Goal: Contribute content: Contribute content

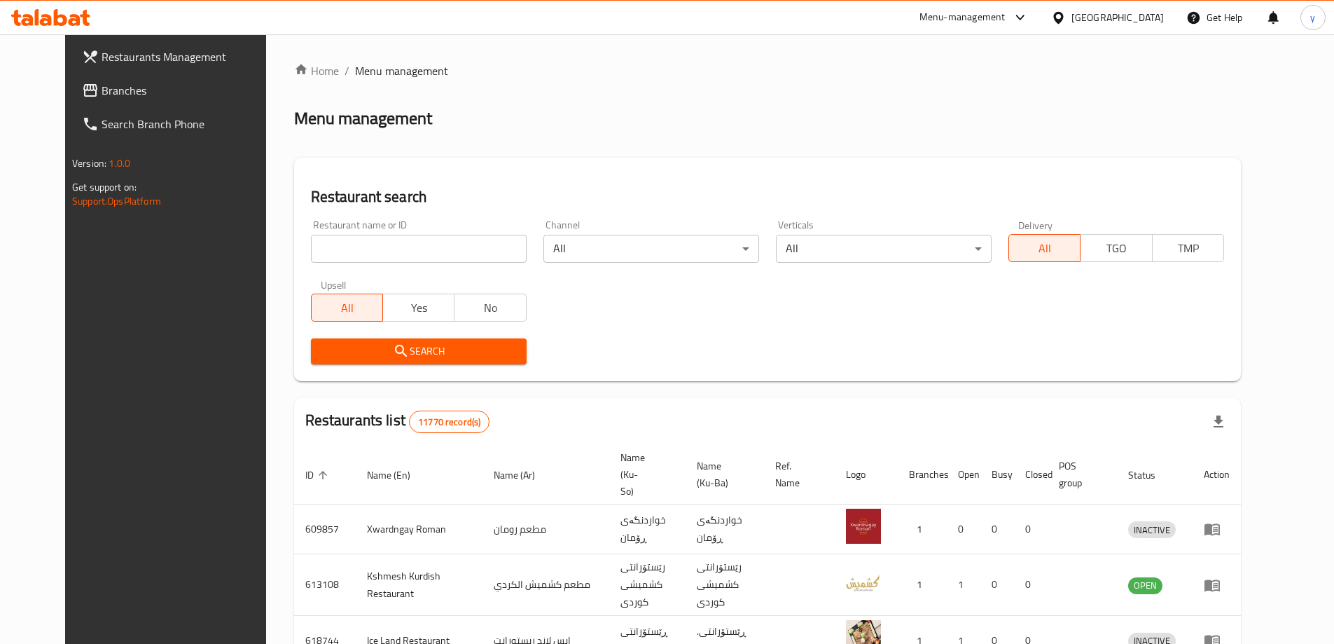
click at [154, 86] on span "Branches" at bounding box center [189, 90] width 175 height 17
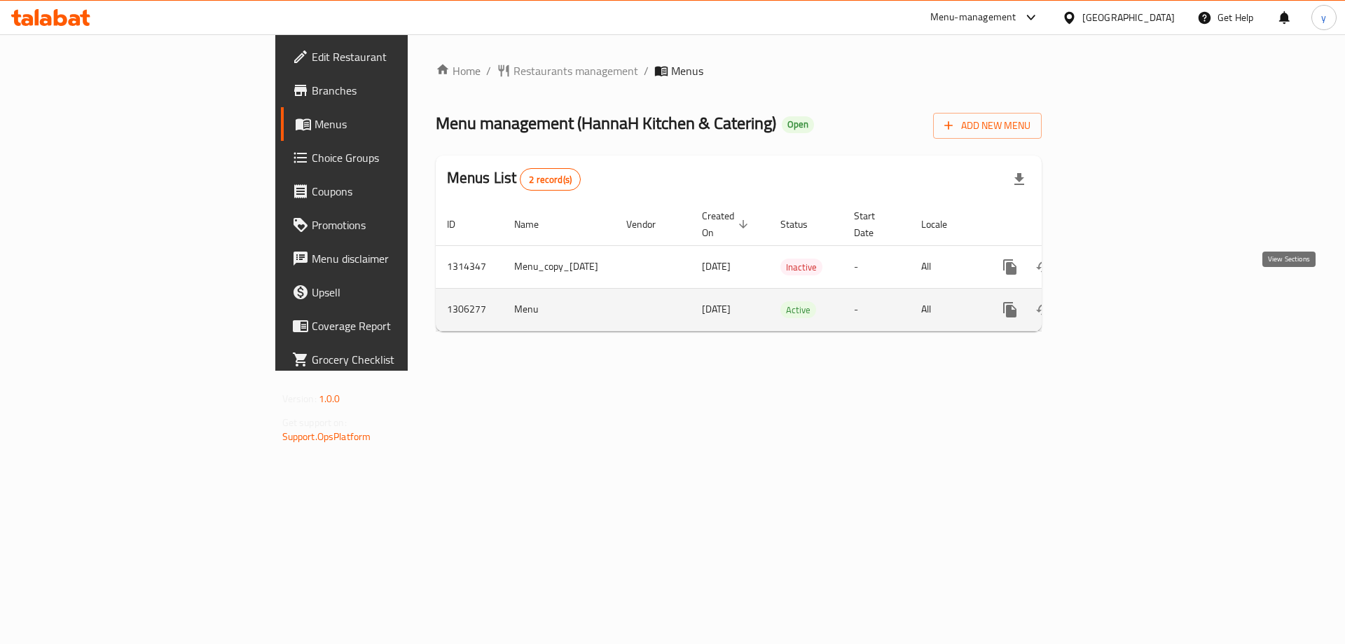
click at [1119, 301] on icon "enhanced table" at bounding box center [1111, 309] width 17 height 17
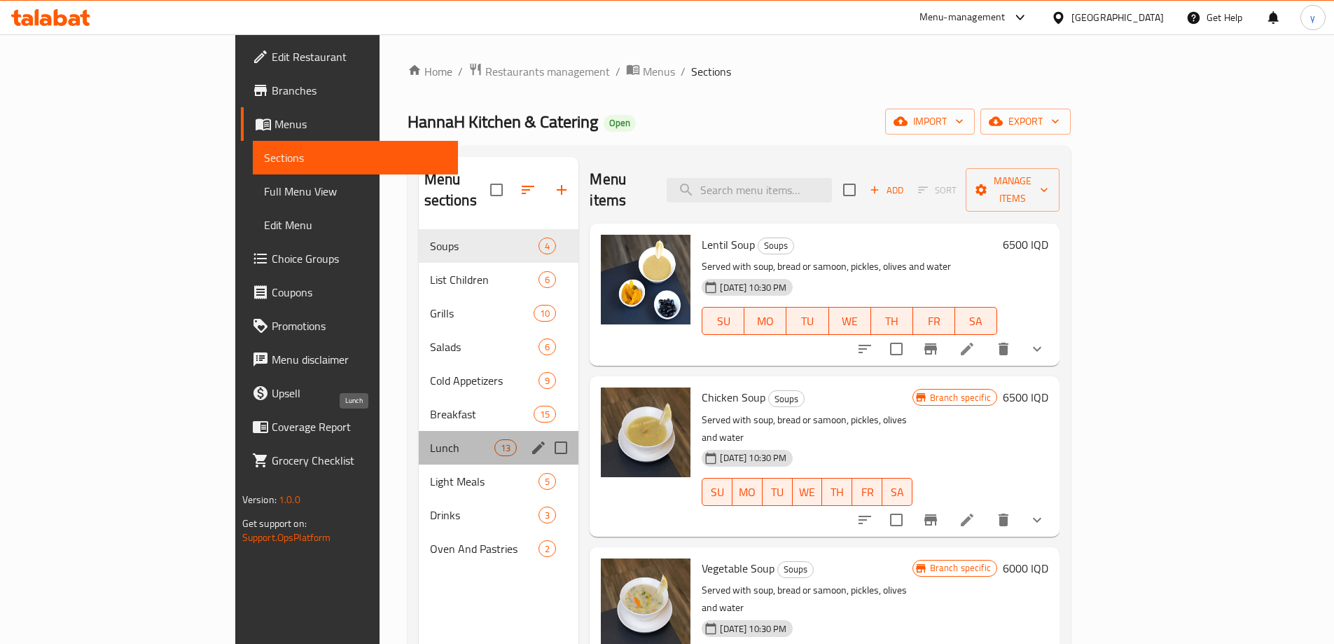
click at [430, 439] on span "Lunch" at bounding box center [462, 447] width 65 height 17
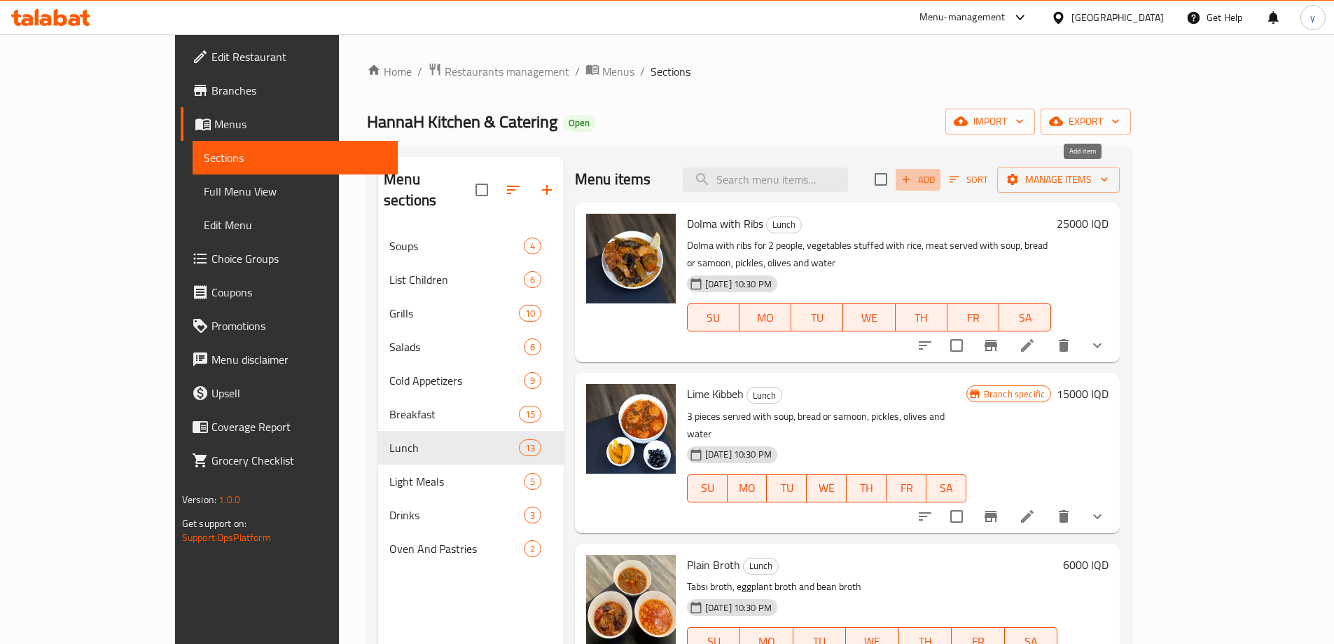
click at [937, 172] on span "Add" at bounding box center [918, 180] width 38 height 16
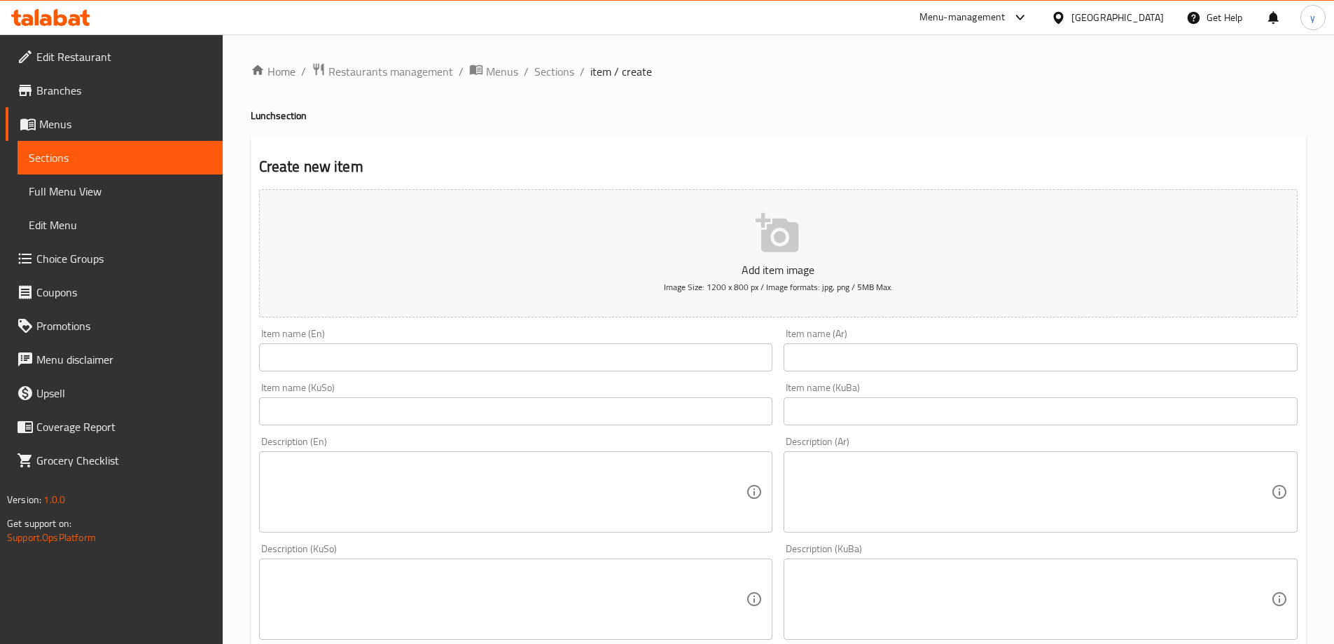
click at [870, 349] on input "text" at bounding box center [1041, 357] width 514 height 28
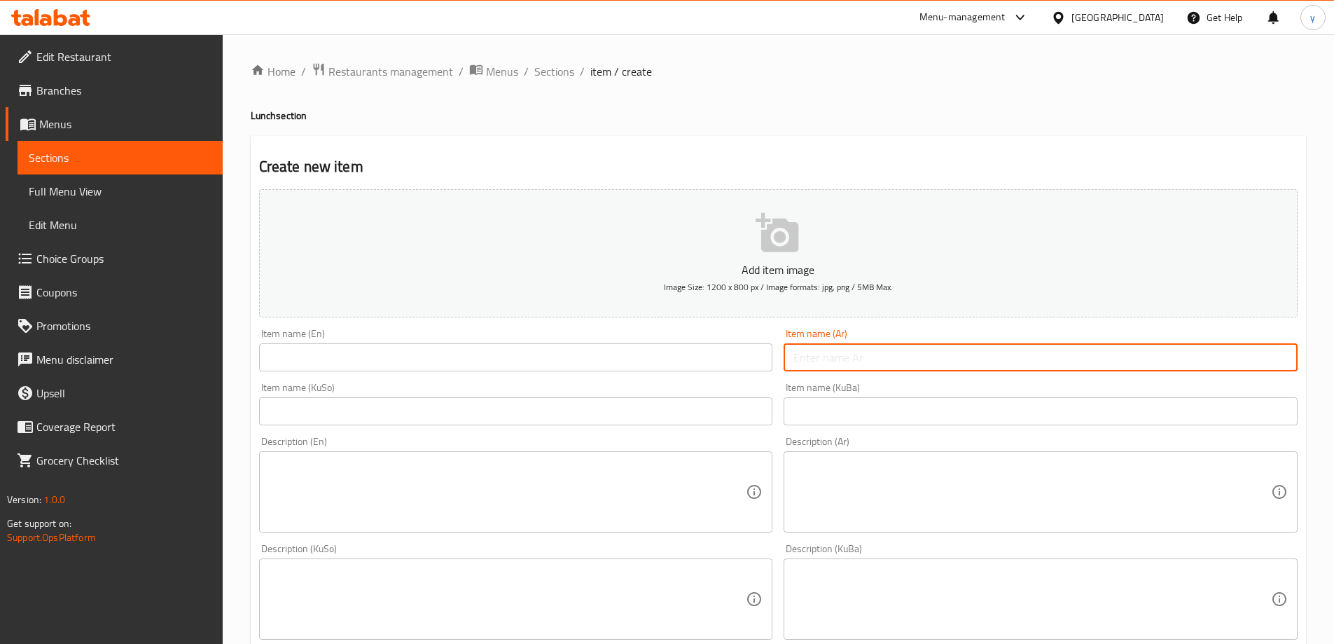
paste input "صينية الآغا المميزة"
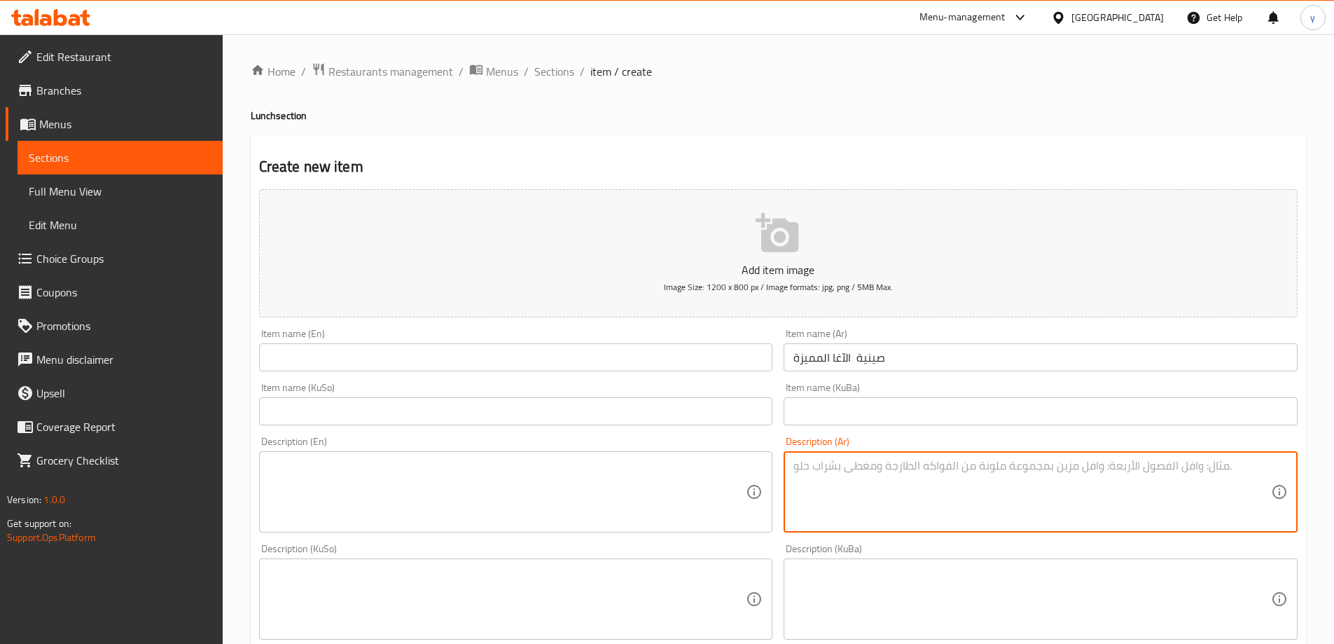
click at [839, 493] on textarea at bounding box center [1033, 492] width 478 height 67
click at [825, 360] on input "صينية الآغا المميزة" at bounding box center [1041, 357] width 514 height 28
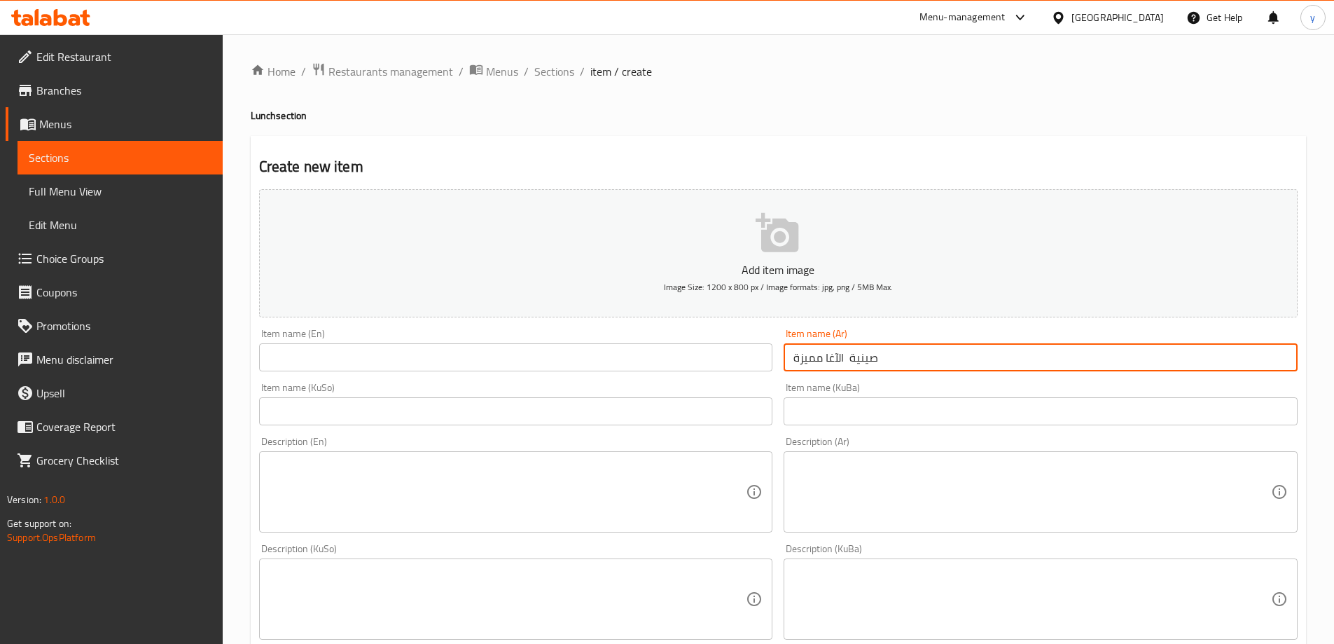
type input "صينية الآغا مميزة"
click at [837, 472] on textarea at bounding box center [1033, 492] width 478 height 67
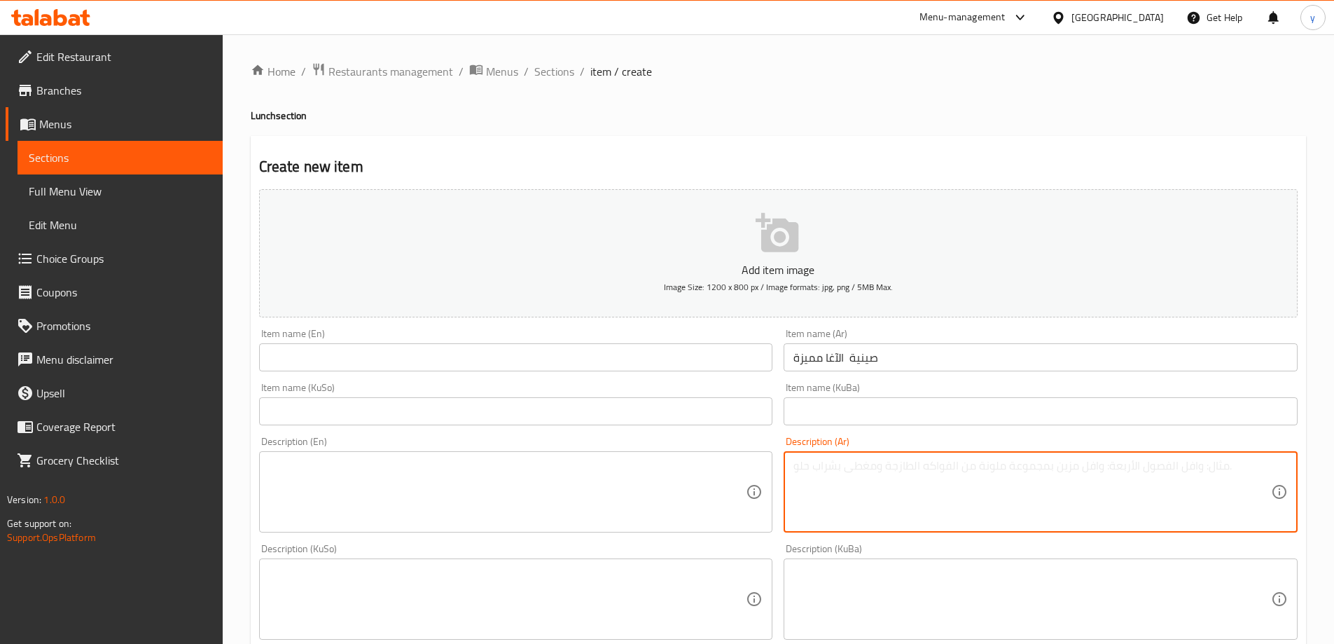
scroll to position [140, 0]
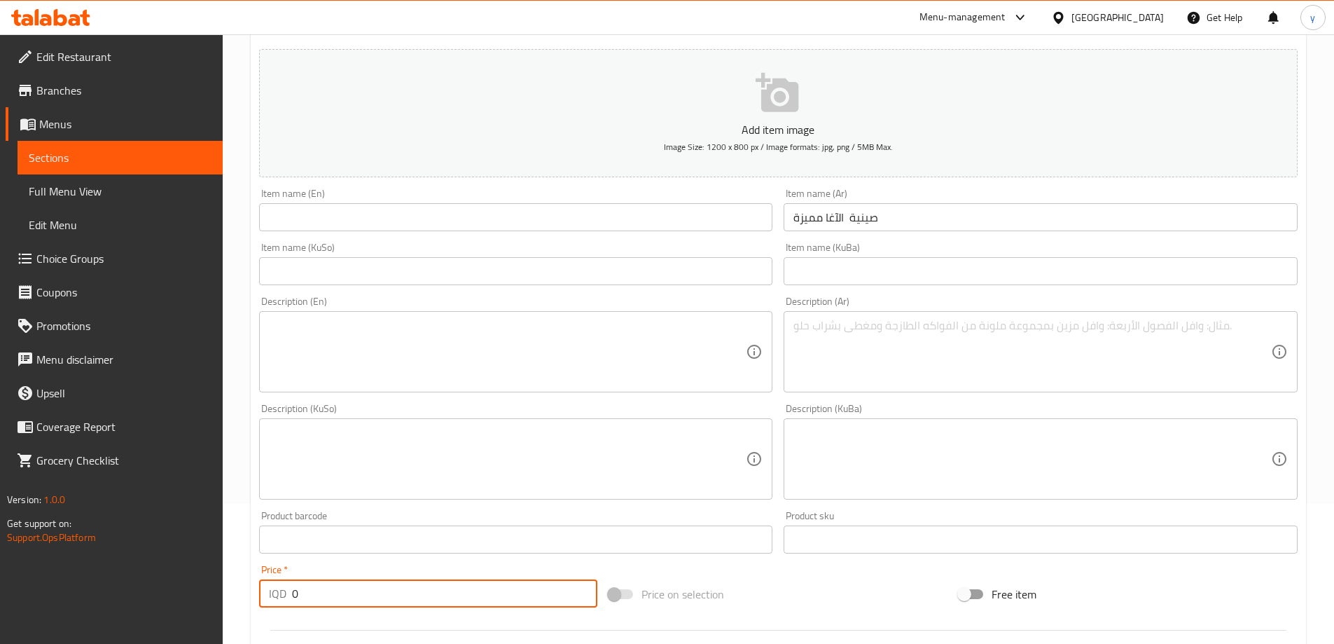
drag, startPoint x: 293, startPoint y: 587, endPoint x: 283, endPoint y: 588, distance: 10.5
click at [283, 588] on div "IQD 0 Price *" at bounding box center [428, 593] width 339 height 28
drag, startPoint x: 305, startPoint y: 589, endPoint x: 269, endPoint y: 590, distance: 35.8
click at [269, 590] on div "IQD 0 Price *" at bounding box center [428, 593] width 339 height 28
type input "150000"
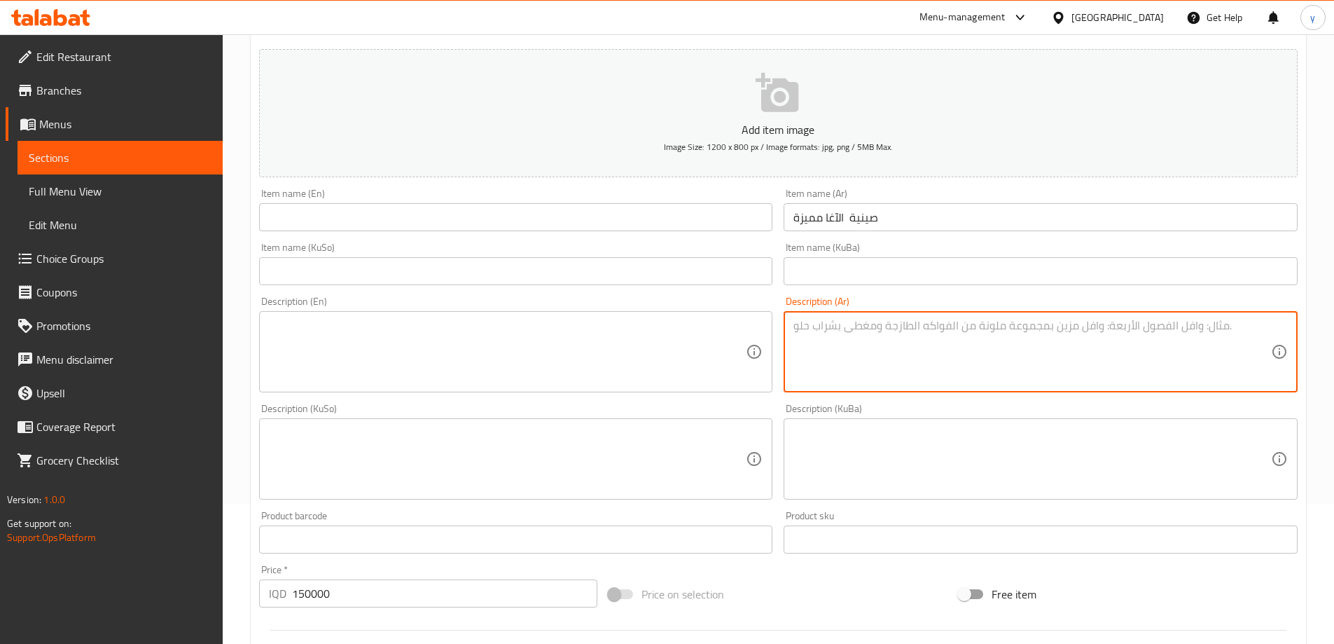
click at [862, 368] on textarea at bounding box center [1033, 352] width 478 height 67
paste textarea "دولمة، كباب بأنواعها، مشويات مشكلة، تمن مع مرق بأنواعه، لحوم، دجاج، نواشف، مقبل…"
type textarea "دولمة، كباب بأنواعها، مشويات مشكلة، تمن مع مرق بأنواعه، لحوم، دجاج، نواشف، مقبل…"
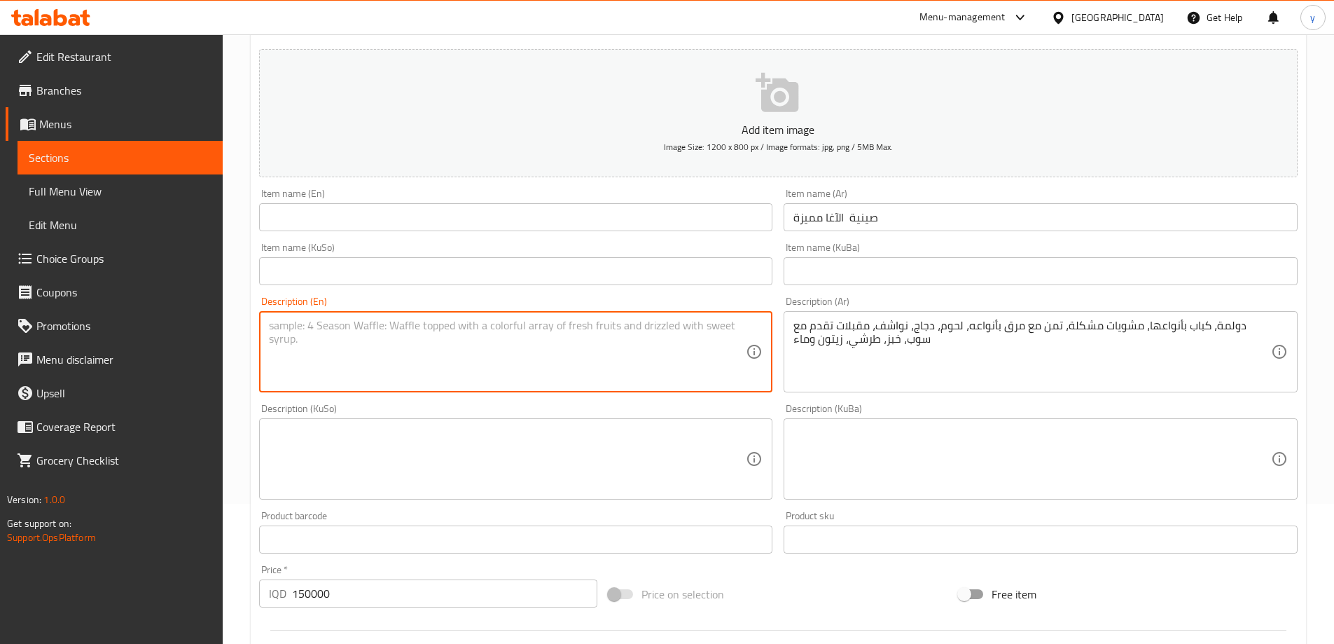
click at [623, 366] on textarea at bounding box center [508, 352] width 478 height 67
paste textarea "Dolma, various kebab types, mixed grills, rice with various types of broth, mea…"
type textarea "Dolma, various kebab types, mixed grills, rice with various types of broth, mea…"
click at [518, 455] on textarea at bounding box center [508, 459] width 478 height 67
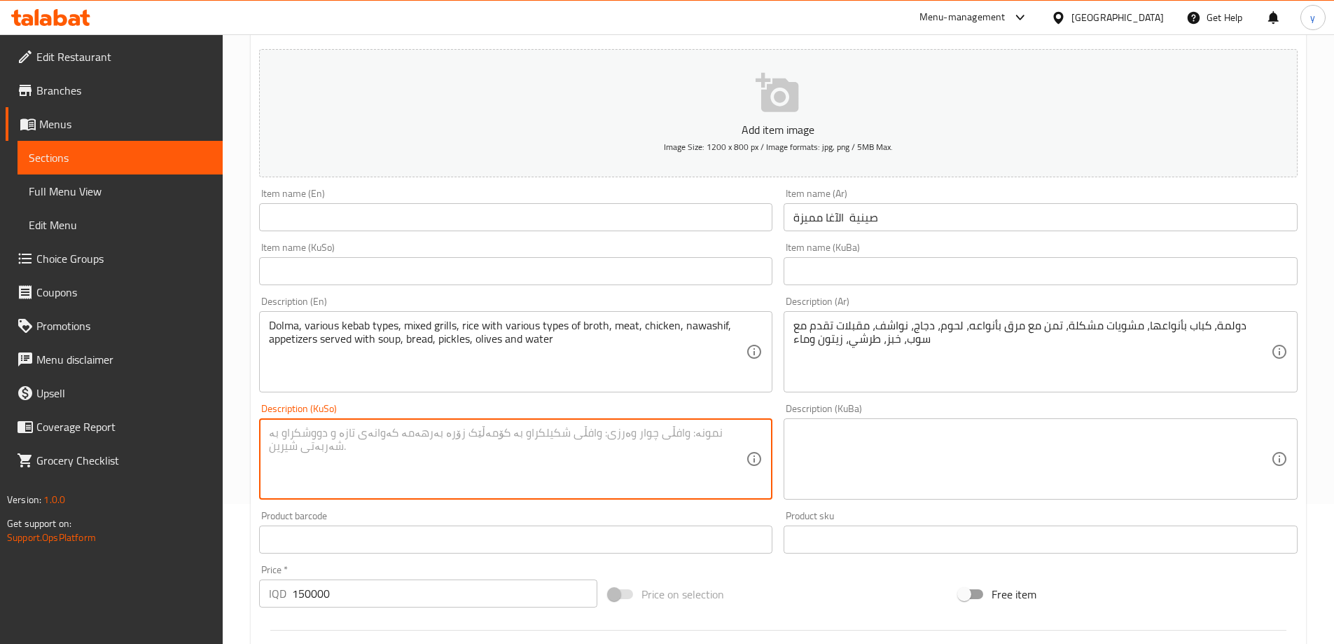
click at [828, 197] on div "Item name (Ar) صينية الآغا مميزة Item name (Ar)" at bounding box center [1041, 209] width 514 height 43
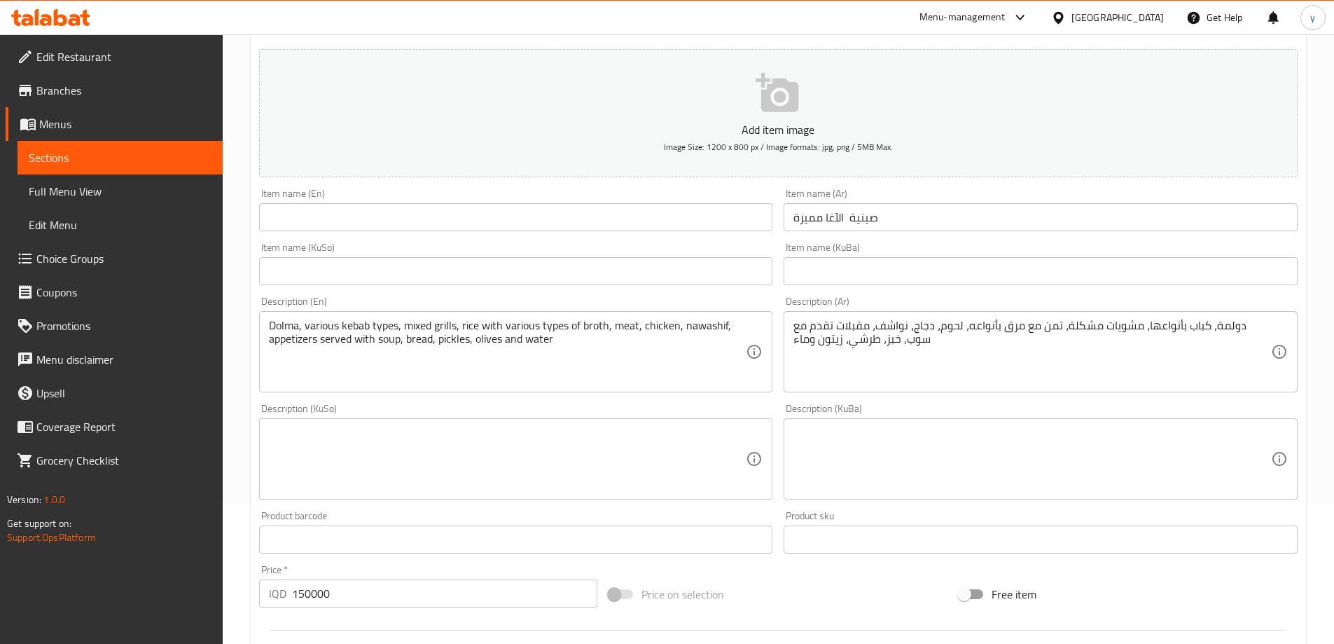
click at [835, 219] on input "صينية الآغا مميزة" at bounding box center [1041, 217] width 514 height 28
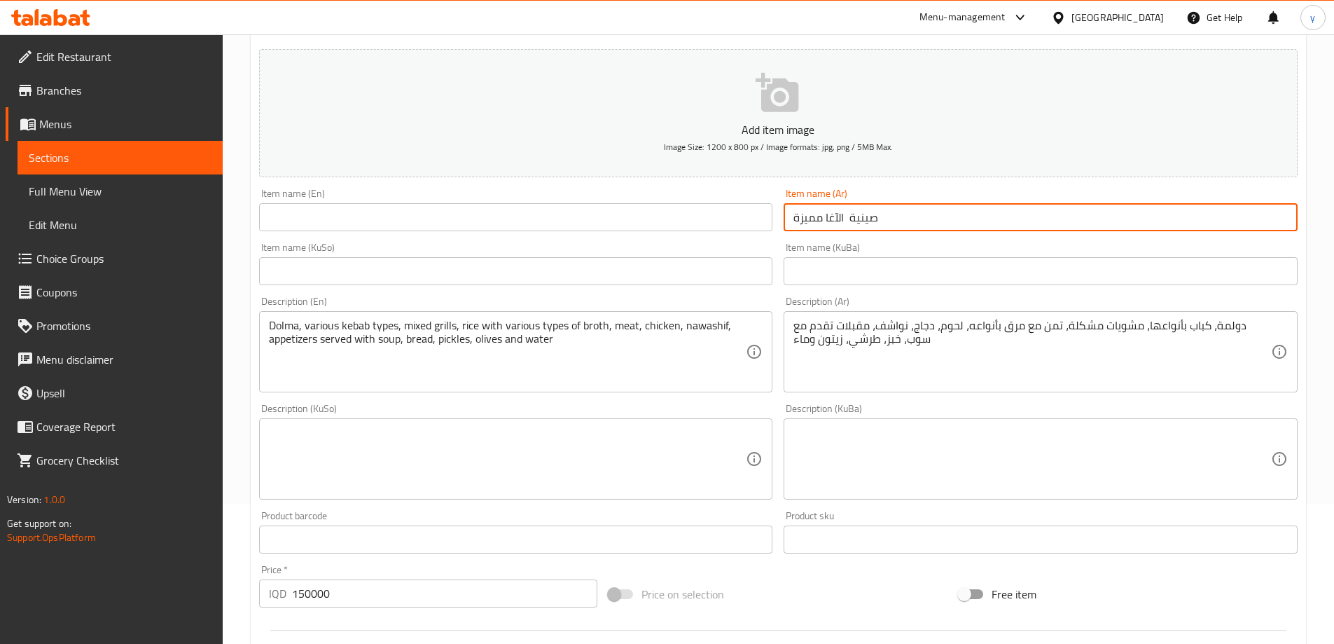
click at [835, 219] on input "صينية الآغا مميزة" at bounding box center [1041, 217] width 514 height 28
paste input "text"
type input "صينية الآغا مميزة"
click at [654, 215] on input "text" at bounding box center [516, 217] width 514 height 28
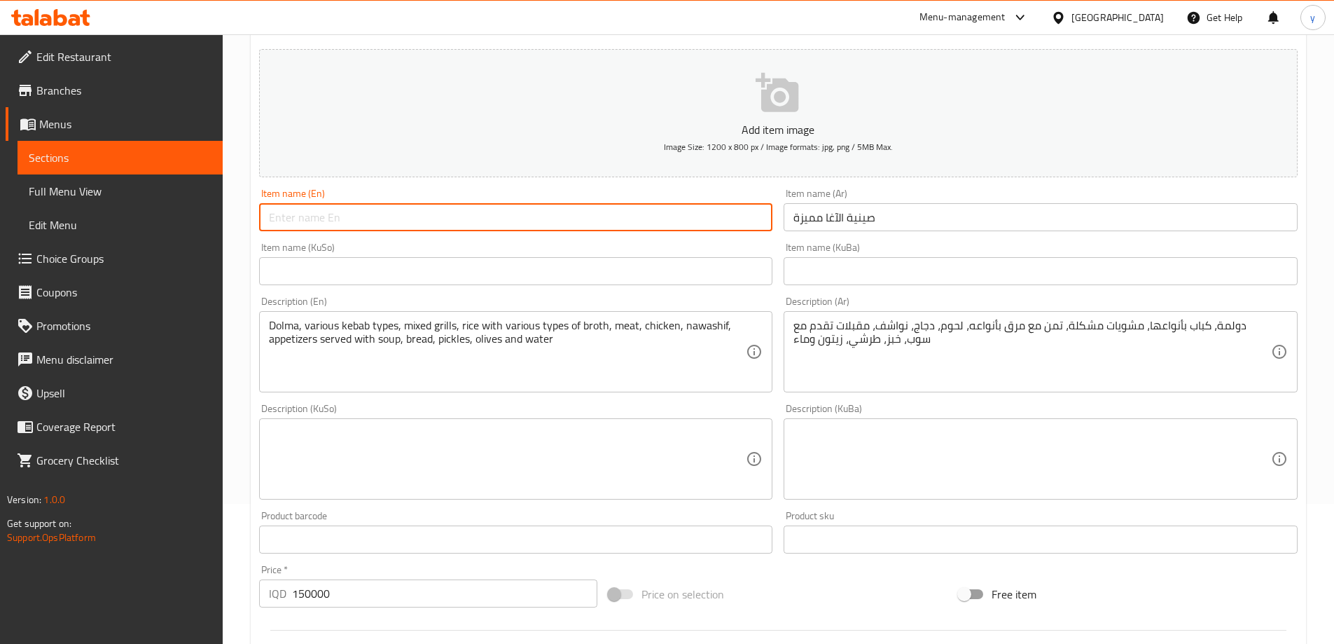
paste input "[PERSON_NAME] Special Tray"
type input "[PERSON_NAME] Special Tray"
click at [510, 274] on input "text" at bounding box center [516, 271] width 514 height 28
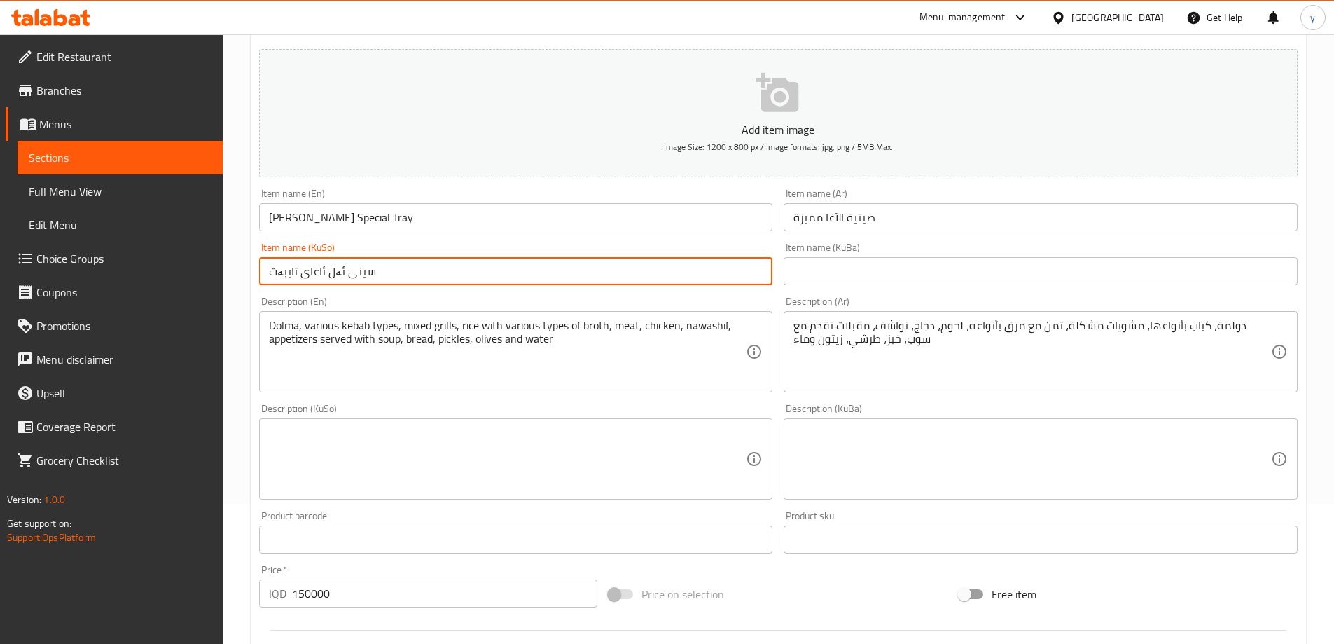
type input "سینی ئەل ئاغای تایبەت"
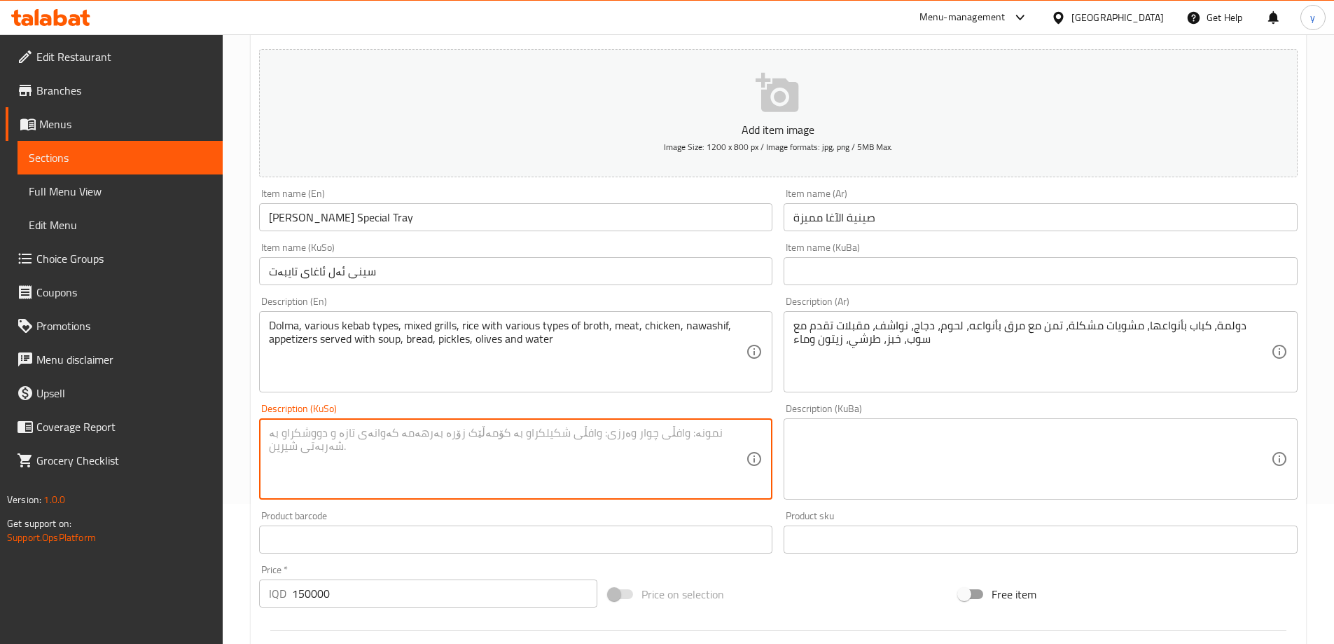
click at [692, 434] on textarea at bounding box center [508, 459] width 478 height 67
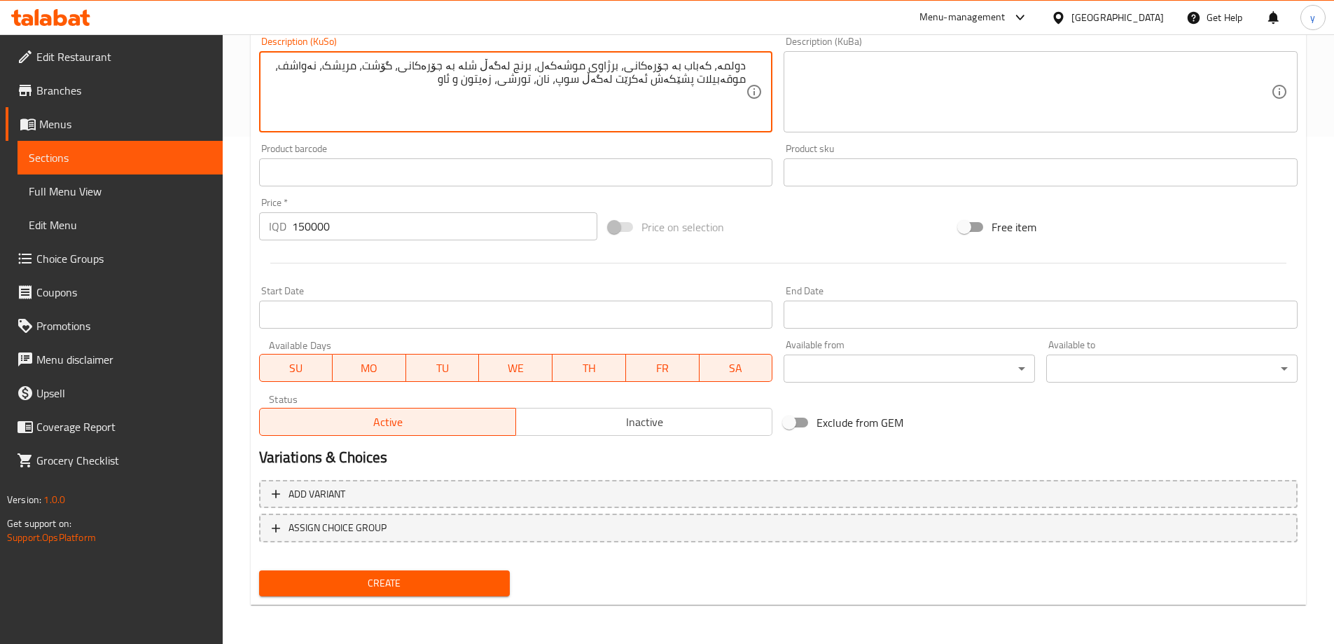
type textarea "دولمە، کەباب بە جۆرەکانی، برژاوی موشەکەل، برنج لەگەڵ شلە بە جۆرەکانی، گۆشت، مری…"
click at [382, 581] on span "Create" at bounding box center [384, 583] width 229 height 18
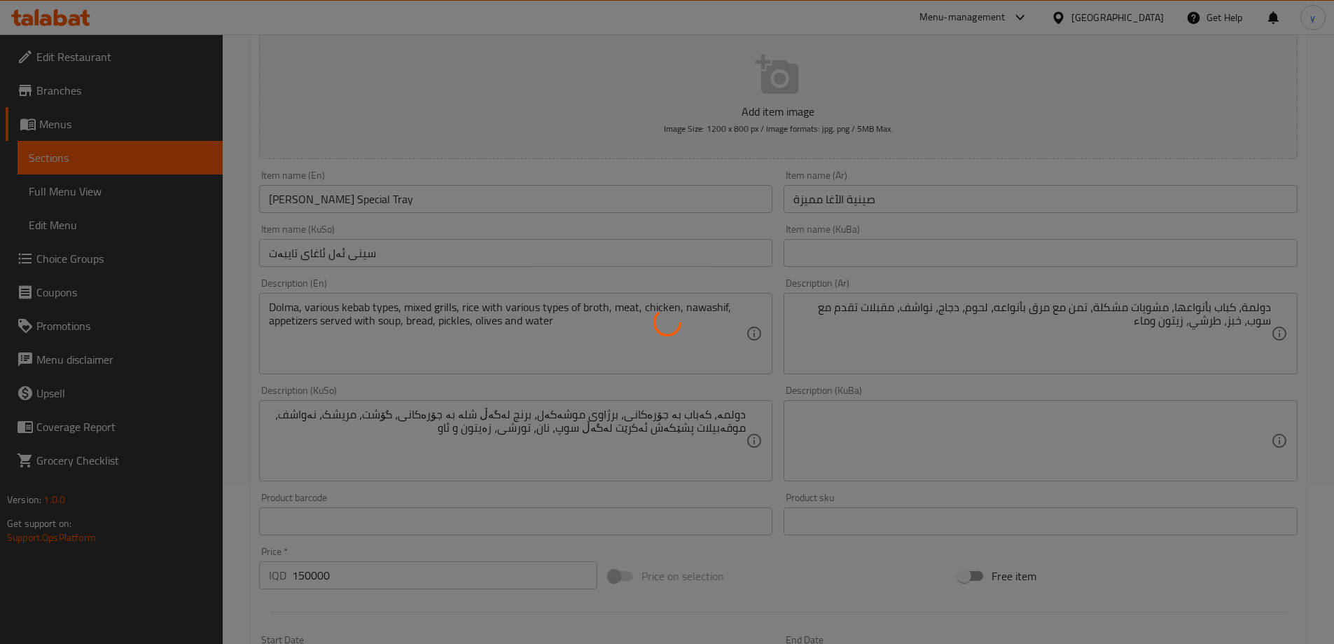
scroll to position [87, 0]
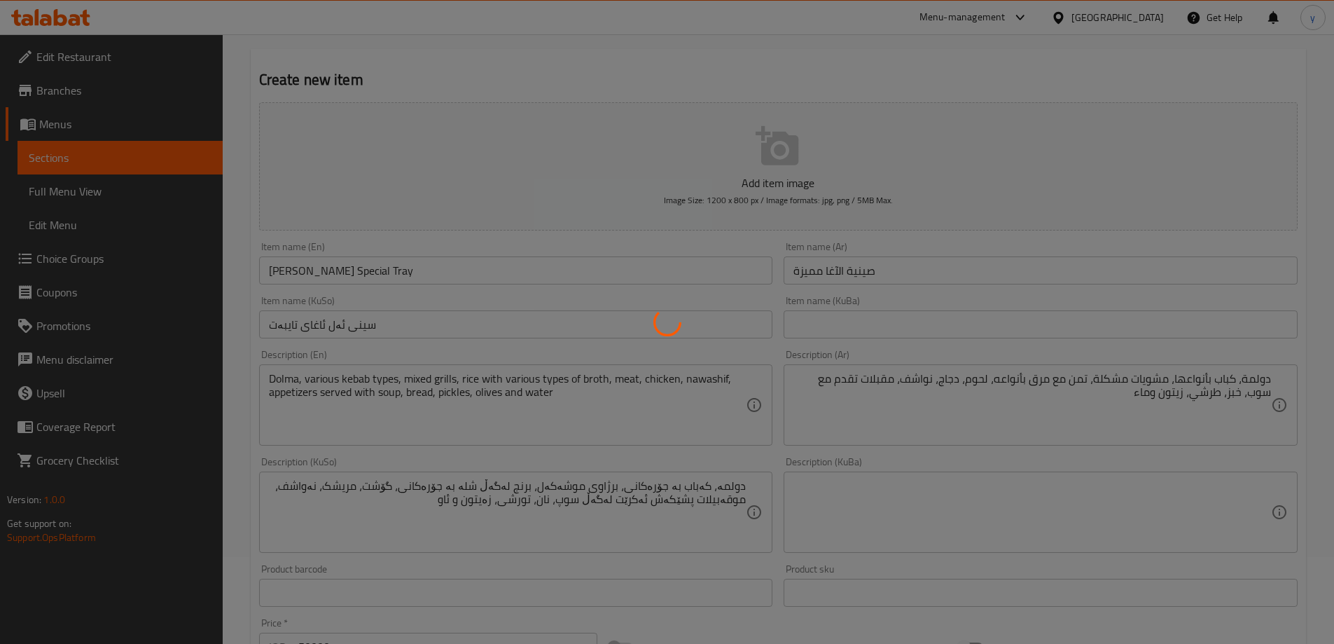
type input "0"
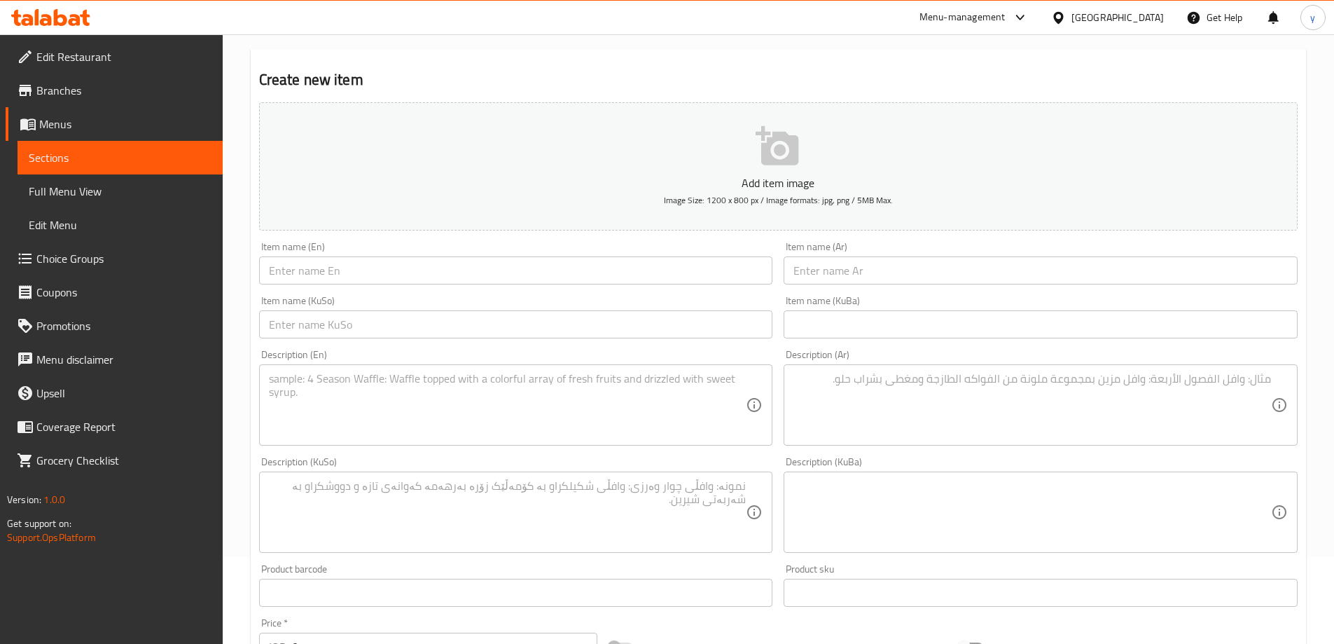
click at [506, 271] on input "text" at bounding box center [516, 270] width 514 height 28
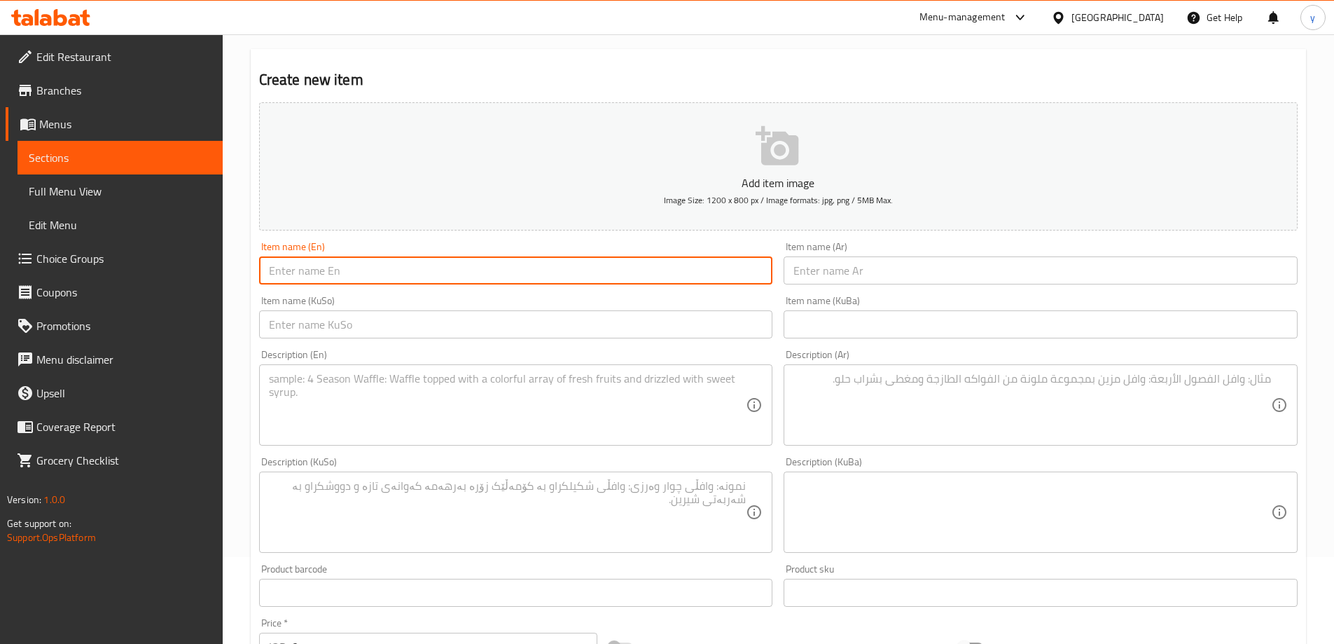
paste input "طبق مشويات حنا مميز"
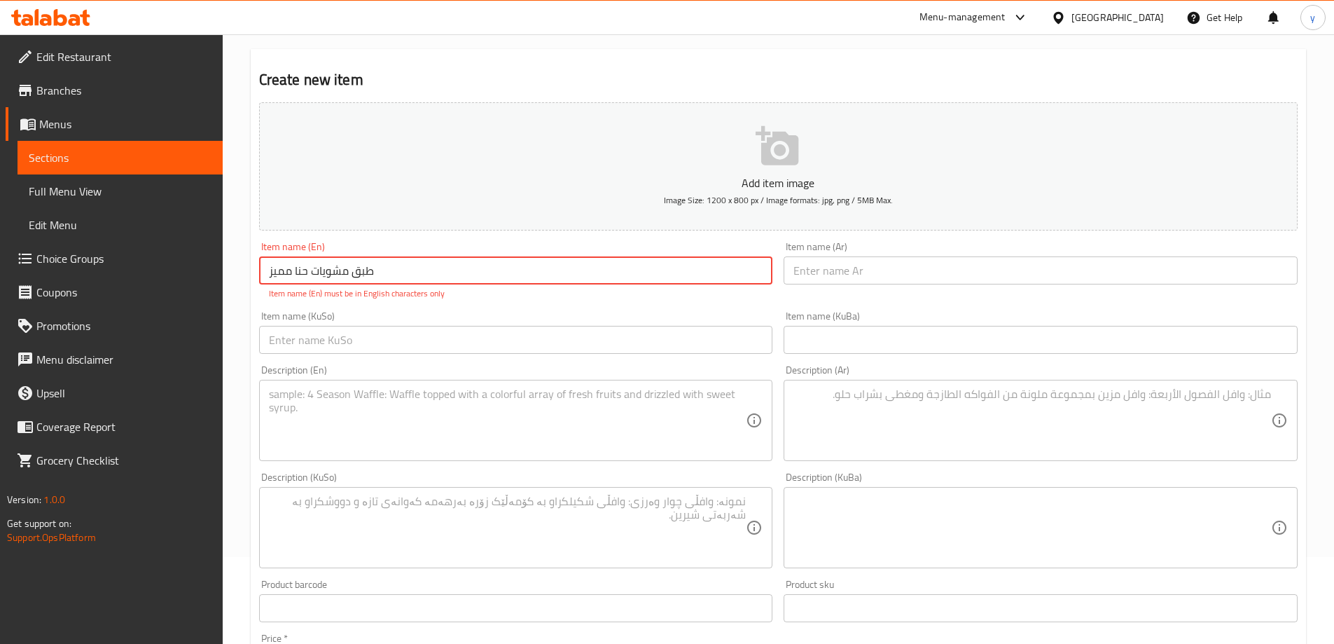
type input "طبق مشويات حنا مميز"
click at [899, 301] on div "Item name (Ar) Item name (Ar)" at bounding box center [1040, 270] width 525 height 69
click at [872, 276] on input "text" at bounding box center [1041, 270] width 514 height 28
paste input "طبق مشويات حنا مميز"
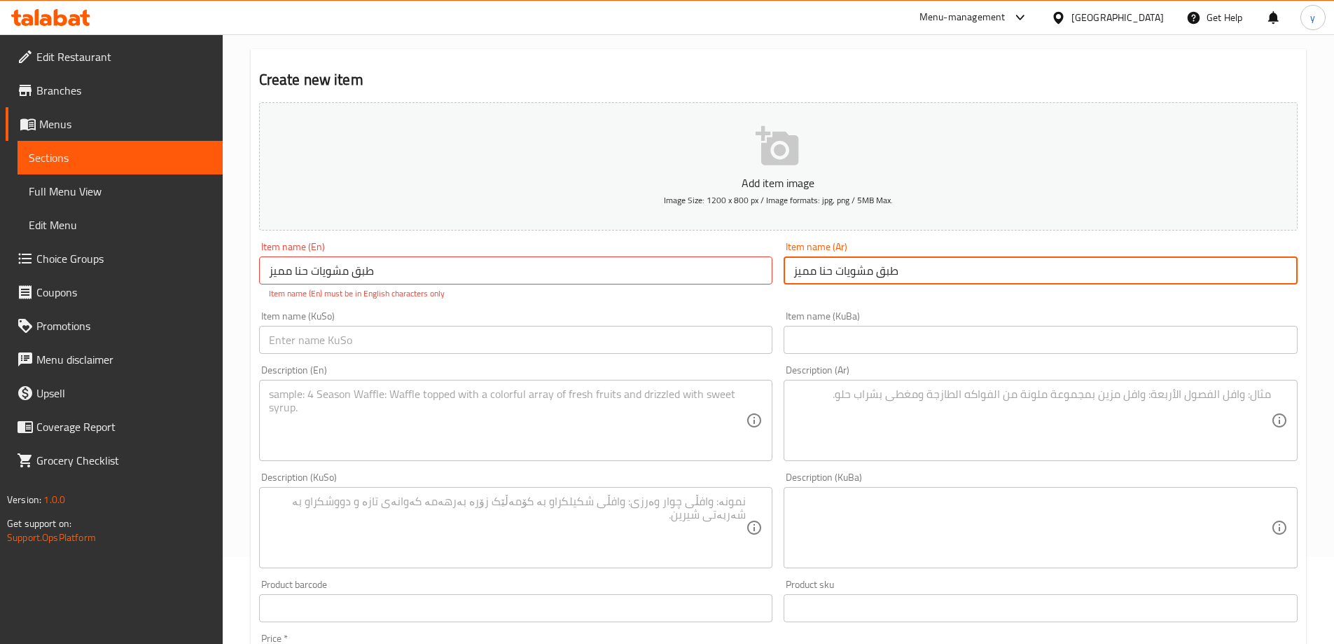
type input "طبق مشويات حنا مميز"
click at [570, 261] on input "طبق مشويات حنا مميز" at bounding box center [516, 270] width 514 height 28
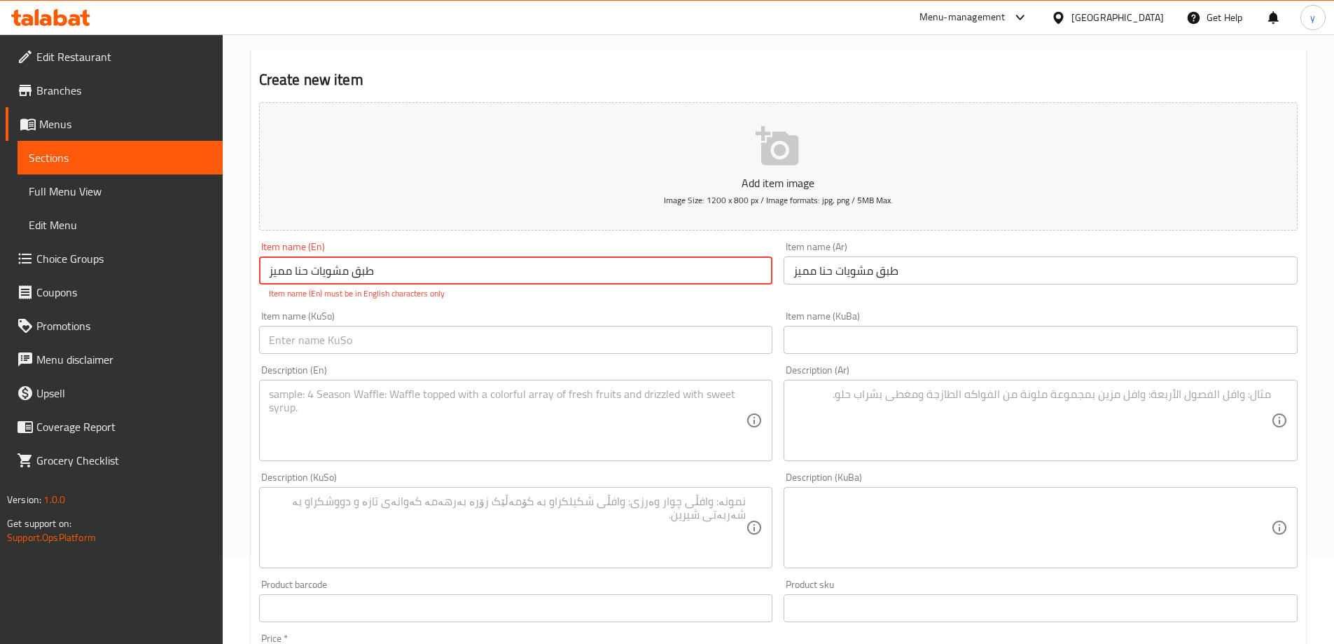
click at [570, 261] on input "طبق مشويات حنا مميز" at bounding box center [516, 270] width 514 height 28
paste input "[PERSON_NAME] Special Grills Dish"
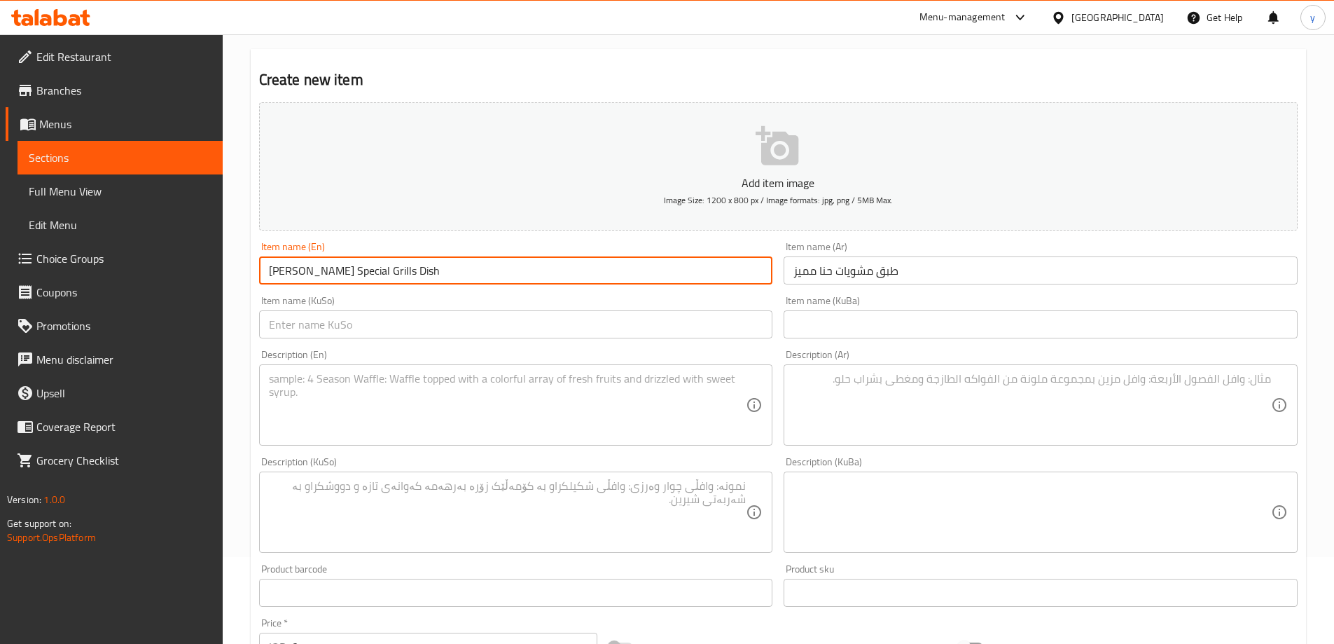
type input "[PERSON_NAME] Special Grills Dish"
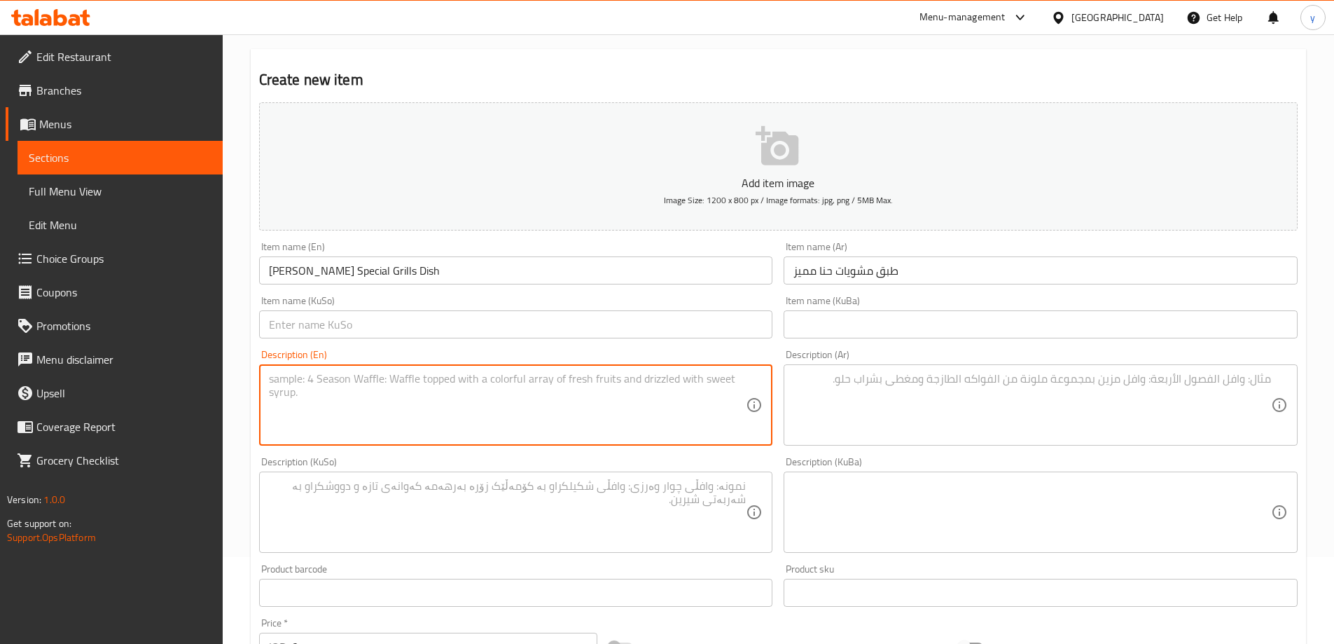
click at [705, 385] on textarea at bounding box center [508, 405] width 478 height 67
paste textarea "أجود أنواع لحوم مع دجاج عراقي محلي تقدم مع شوربة، خبز، طرشي، زيتون، ماء، 1 شيش …"
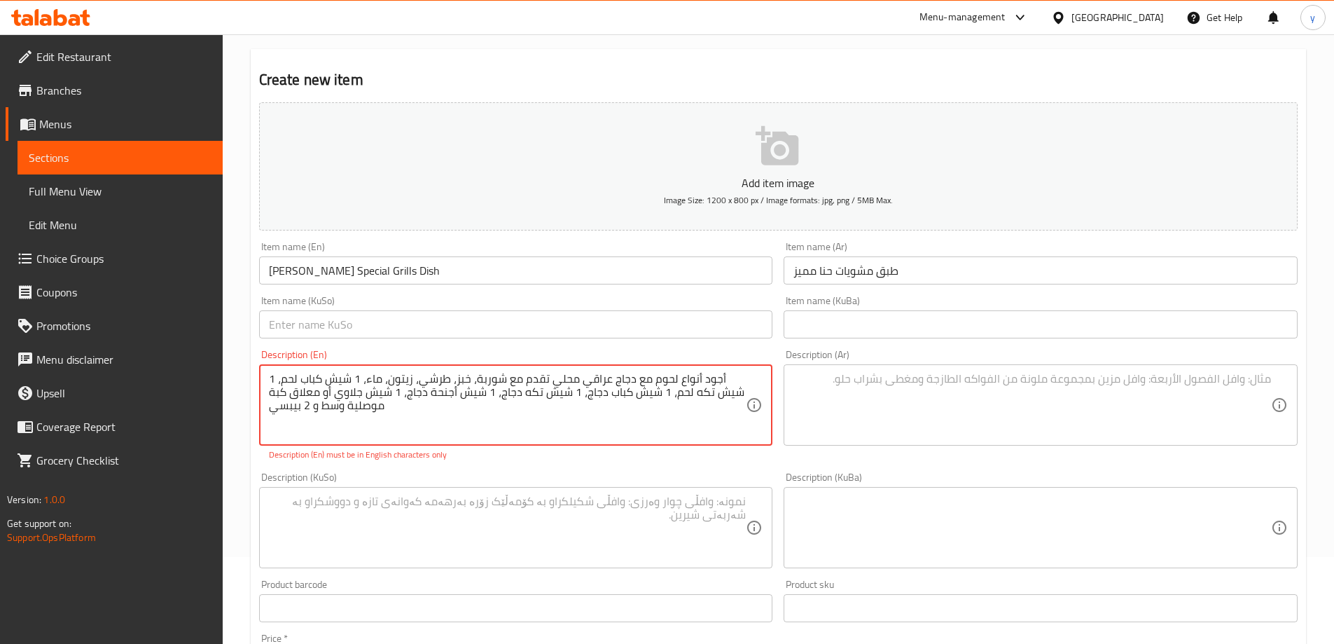
type textarea "أجود أنواع لحوم مع دجاج عراقي محلي تقدم مع شوربة، خبز، طرشي، زيتون، ماء، 1 شيش …"
click at [826, 402] on textarea at bounding box center [1033, 405] width 478 height 67
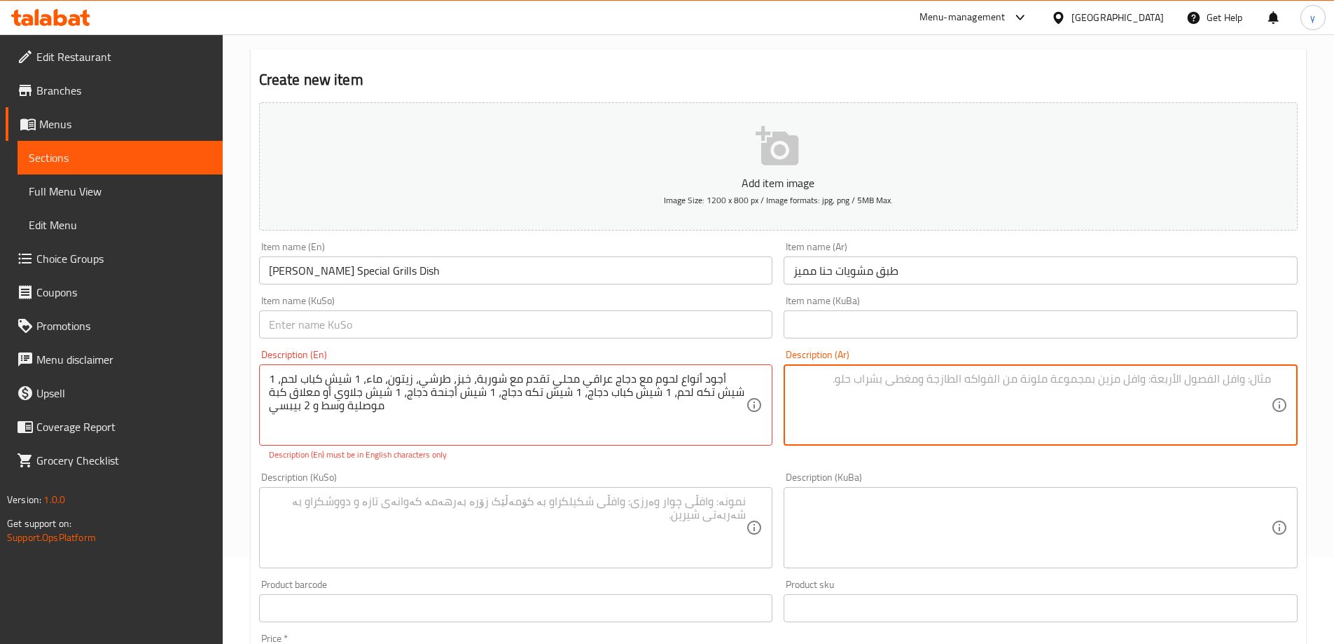
paste textarea "أجود أنواع لحوم مع دجاج عراقي محلي تقدم مع شوربة، خبز، طرشي، زيتون، ماء، 1 شيش …"
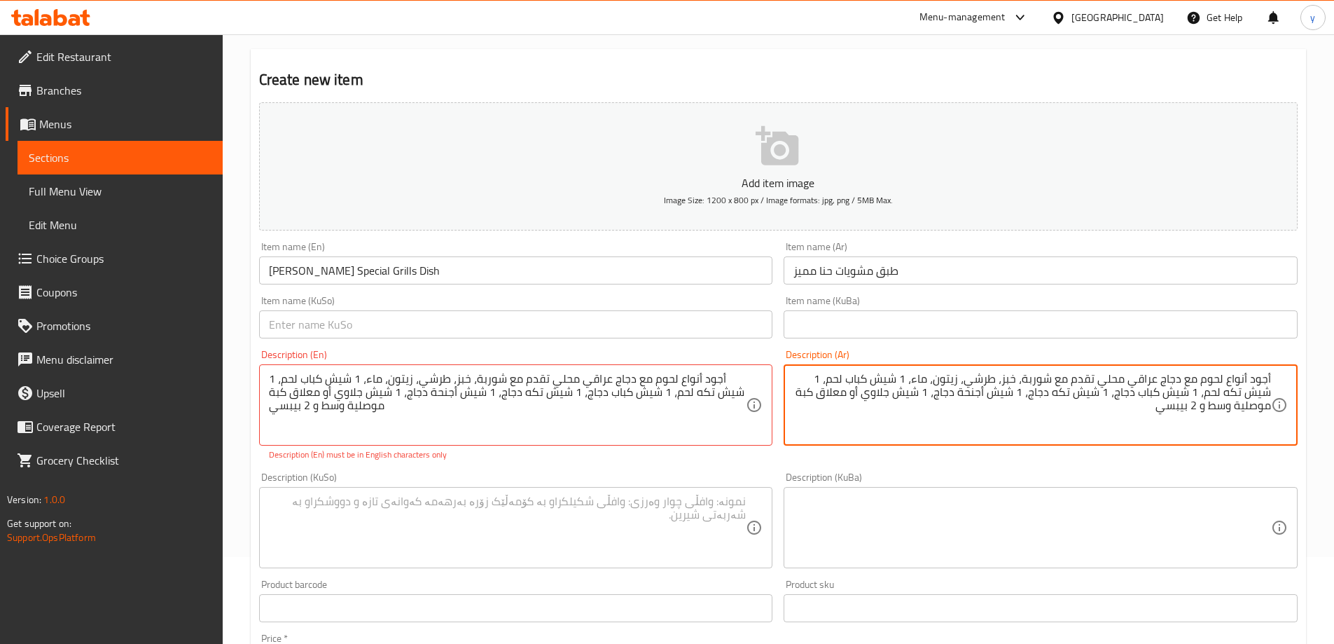
type textarea "أجود أنواع لحوم مع دجاج عراقي محلي تقدم مع شوربة، خبز، طرشي، زيتون، ماء، 1 شيش …"
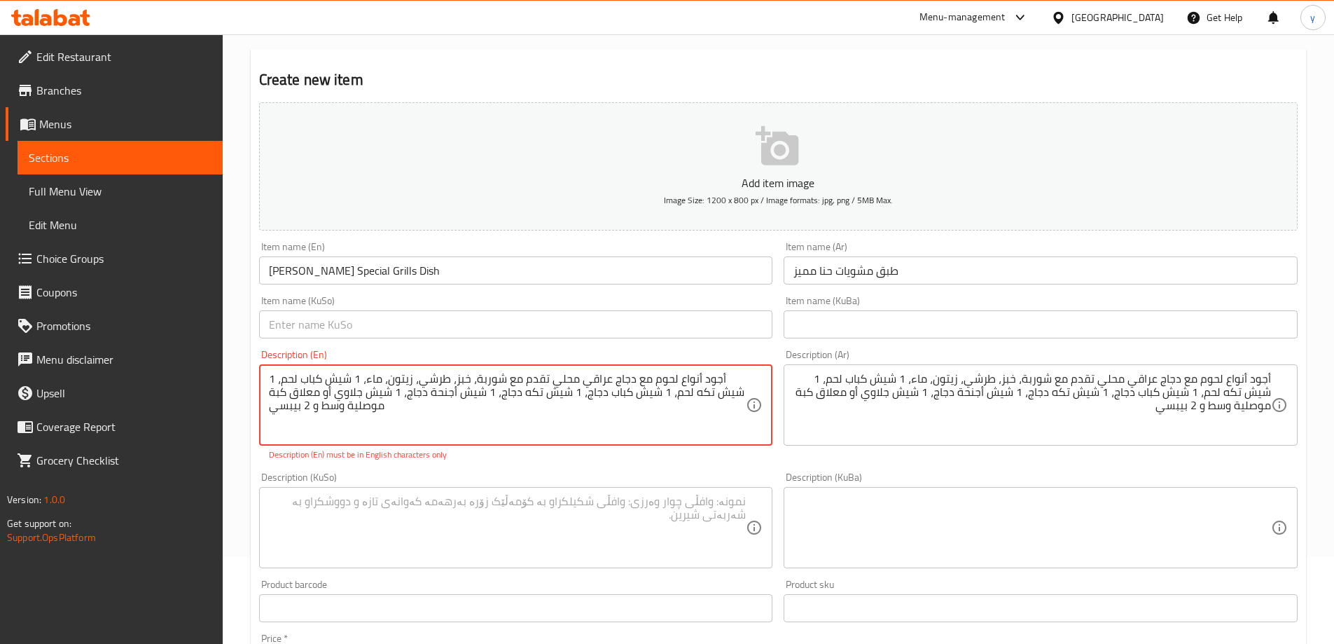
click at [731, 414] on textarea "أجود أنواع لحوم مع دجاج عراقي محلي تقدم مع شوربة، خبز، طرشي، زيتون، ماء، 1 شيش …" at bounding box center [508, 405] width 478 height 67
paste textarea "Best quality meat with local Iraqi chicken served with soup, bread, pickles, ol…"
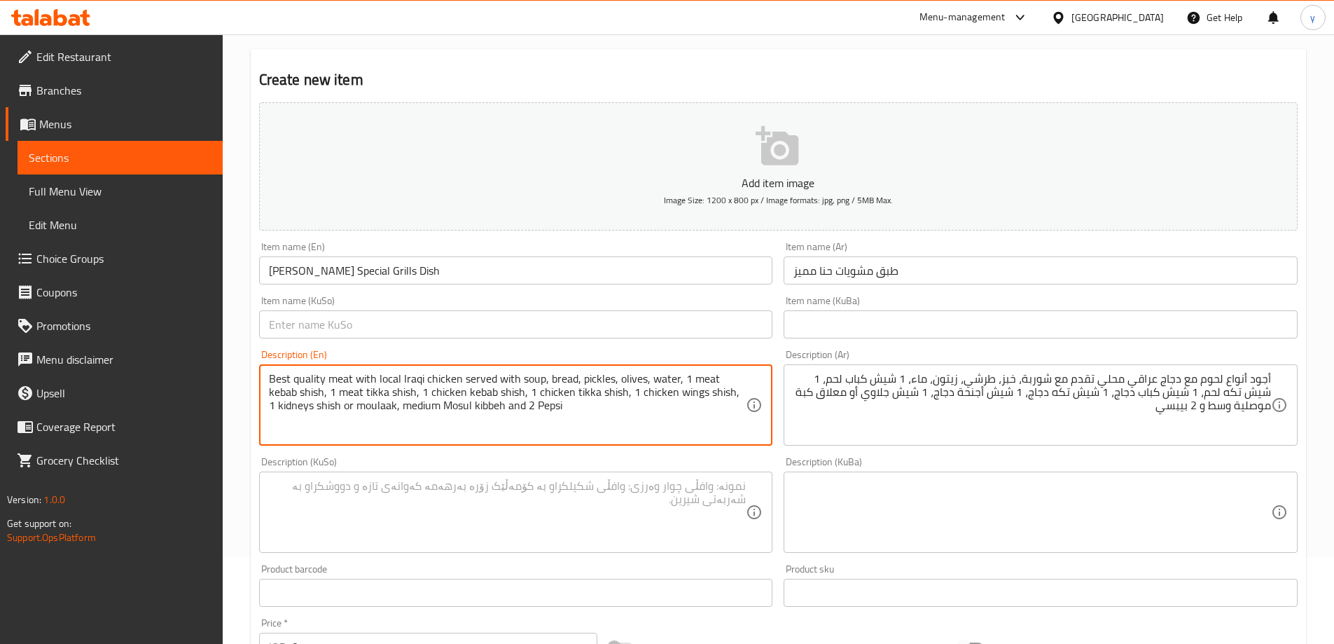
scroll to position [227, 0]
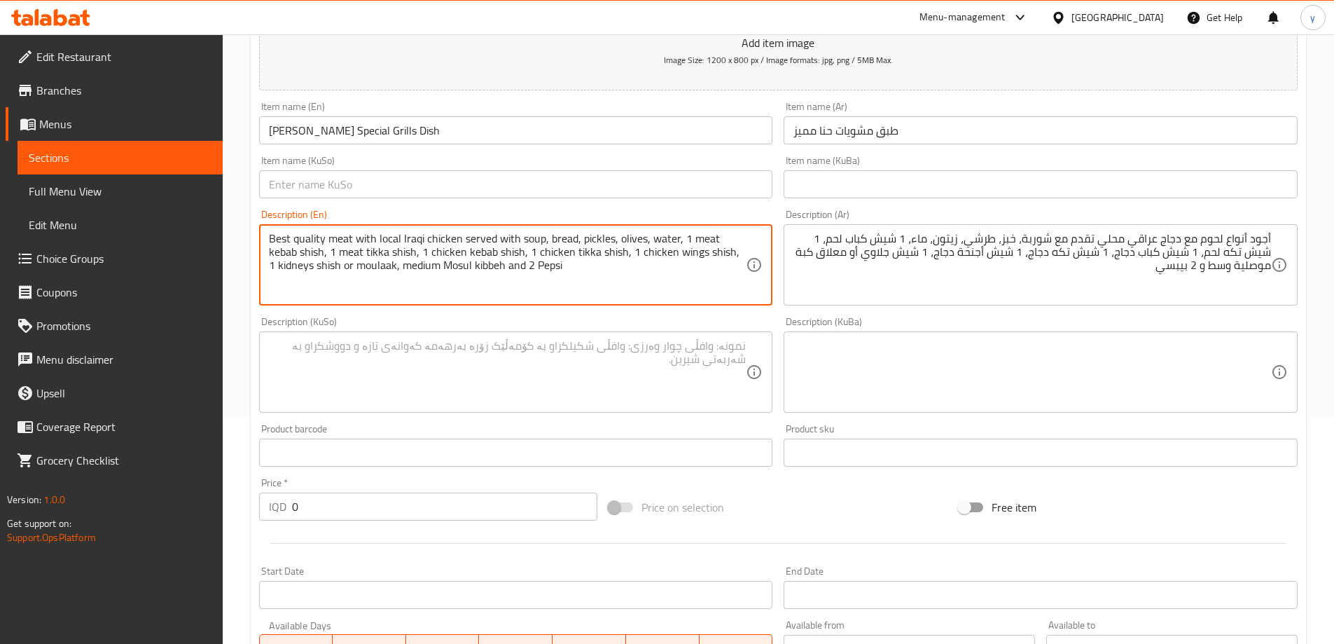
type textarea "Best quality meat with local Iraqi chicken served with soup, bread, pickles, ol…"
click at [597, 373] on textarea at bounding box center [508, 372] width 478 height 67
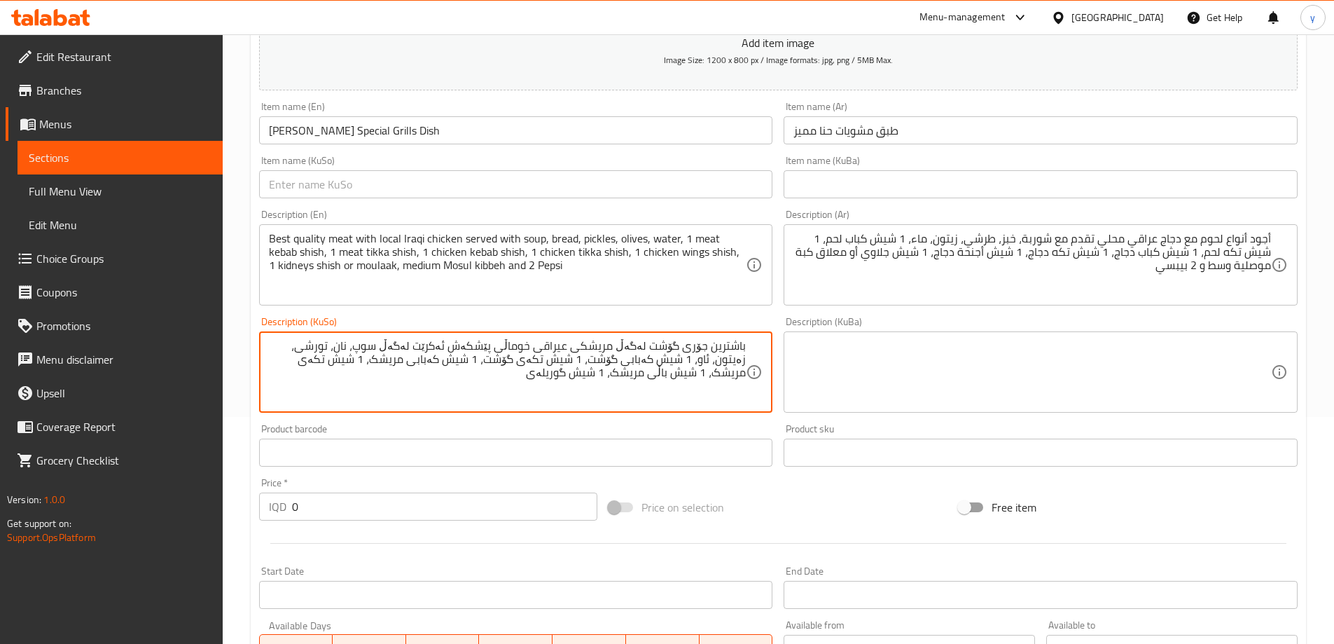
click at [626, 388] on textarea "باشترین جۆری گۆشت لەگەڵ مریشکی عیراقی خوماڵی پێشکەش ئەکرێت لەگەڵ سوپ، نان، تورش…" at bounding box center [508, 372] width 478 height 67
click at [632, 378] on textarea "باشترین جۆری گۆشت لەگەڵ مریشکی عیراقی خوماڵی پێشکەش ئەکرێت لەگەڵ سوپ، نان، تورش…" at bounding box center [508, 372] width 478 height 67
paste textarea "چیلە"
click at [640, 384] on textarea "باشترین جۆری گۆشت لەگەڵ مریشکی عیراقی خوماڵی پێشکەش ئەکرێت لەگەڵ سوپ، نان، تورش…" at bounding box center [508, 372] width 478 height 67
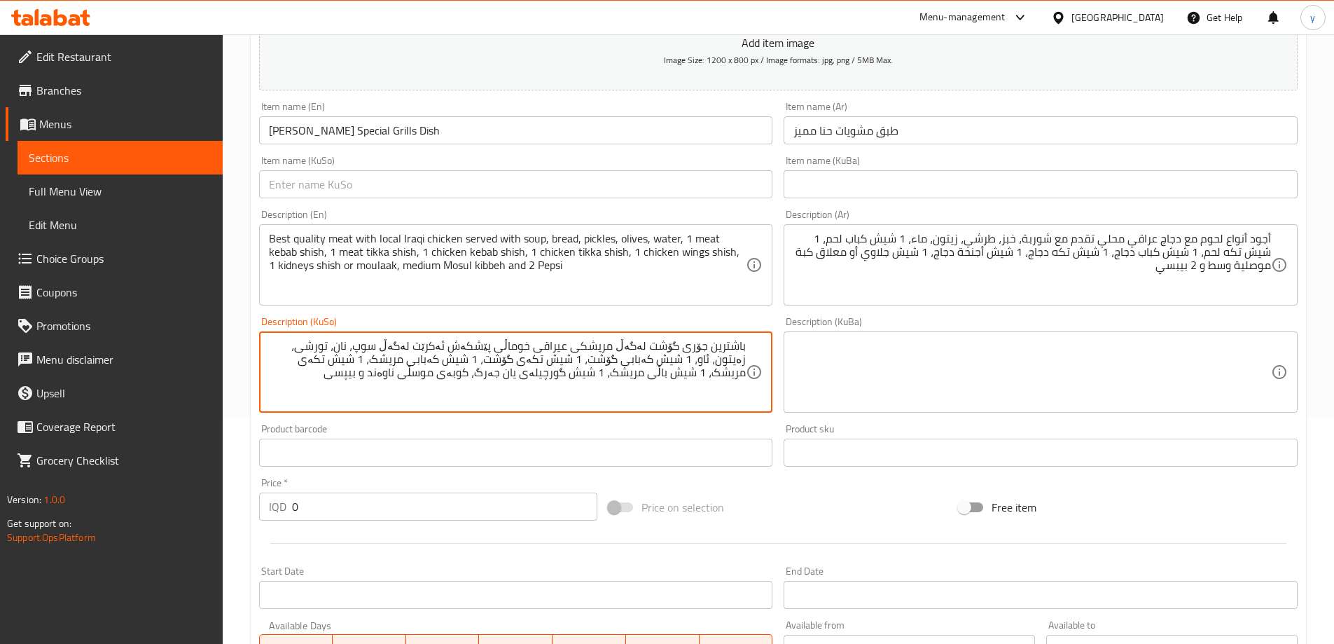
click at [640, 384] on textarea "باشترین جۆری گۆشت لەگەڵ مریشکی عیراقی خوماڵی پێشکەش ئەکرێت لەگەڵ سوپ، نان، تورش…" at bounding box center [508, 372] width 478 height 67
click at [452, 375] on textarea "باشترین جۆری گۆشت لەگەڵ مریشکی عیراقی خوماڵی پێشکەش ئەکرێت لەگەڵ سوپ، نان، تورش…" at bounding box center [508, 372] width 478 height 67
drag, startPoint x: 391, startPoint y: 377, endPoint x: 783, endPoint y: 334, distance: 394.6
click at [783, 334] on div "Add item image Image Size: 1200 x 800 px / Image formats: jpg, png / 5MB Max. I…" at bounding box center [779, 339] width 1050 height 765
type textarea "باشترین جۆری گۆشت لەگەڵ مریشکی عیراقی خوماڵی پێشکەش ئەکرێت لەگەڵ سوپ، نان، تورش…"
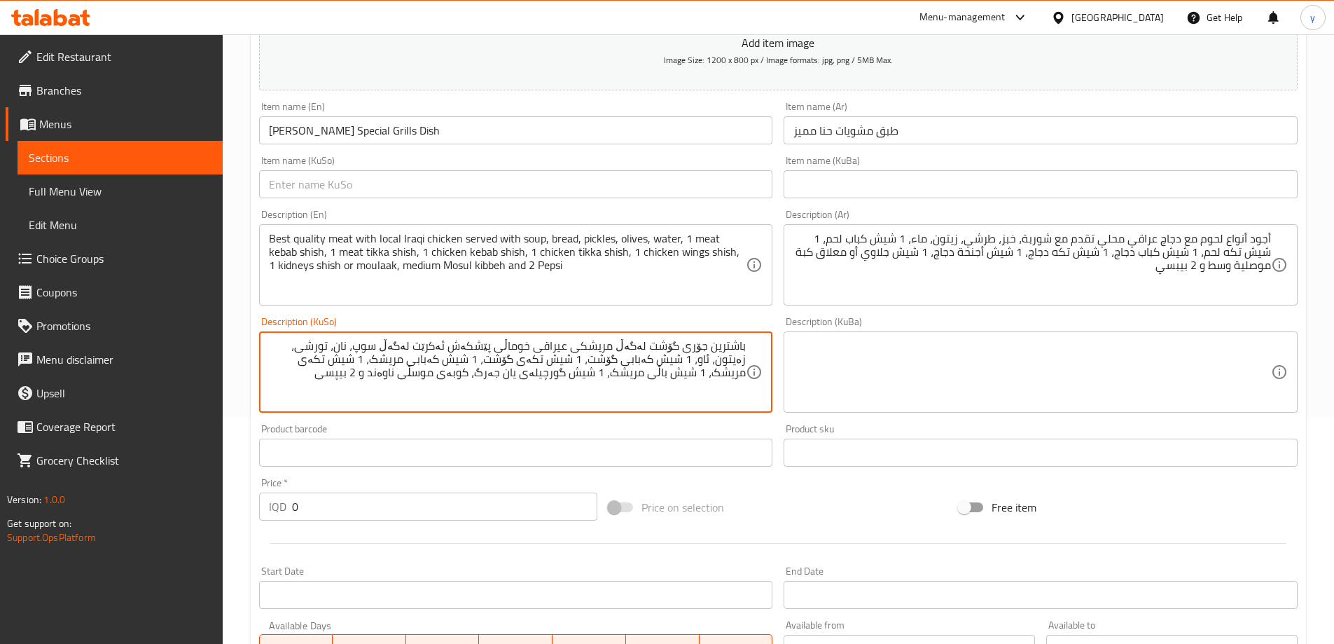
click at [660, 270] on textarea "Best quality meat with local Iraqi chicken served with soup, bread, pickles, ol…" at bounding box center [508, 265] width 478 height 67
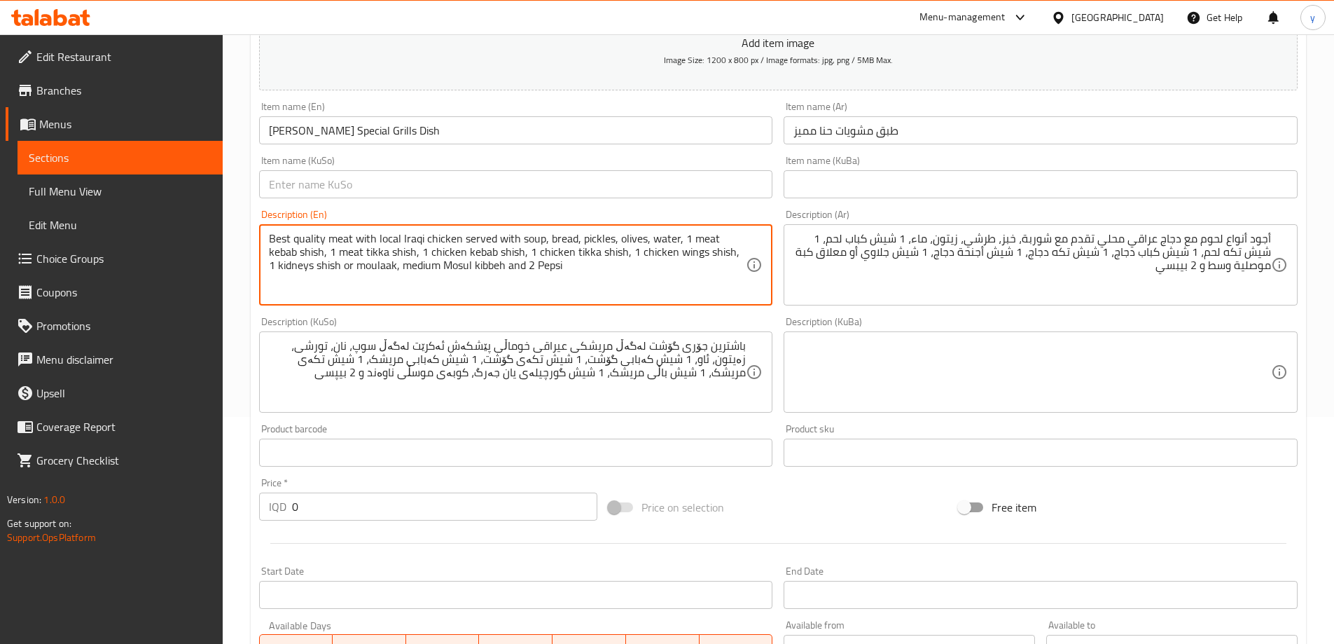
click at [660, 270] on textarea "Best quality meat with local Iraqi chicken served with soup, bread, pickles, ol…" at bounding box center [508, 265] width 478 height 67
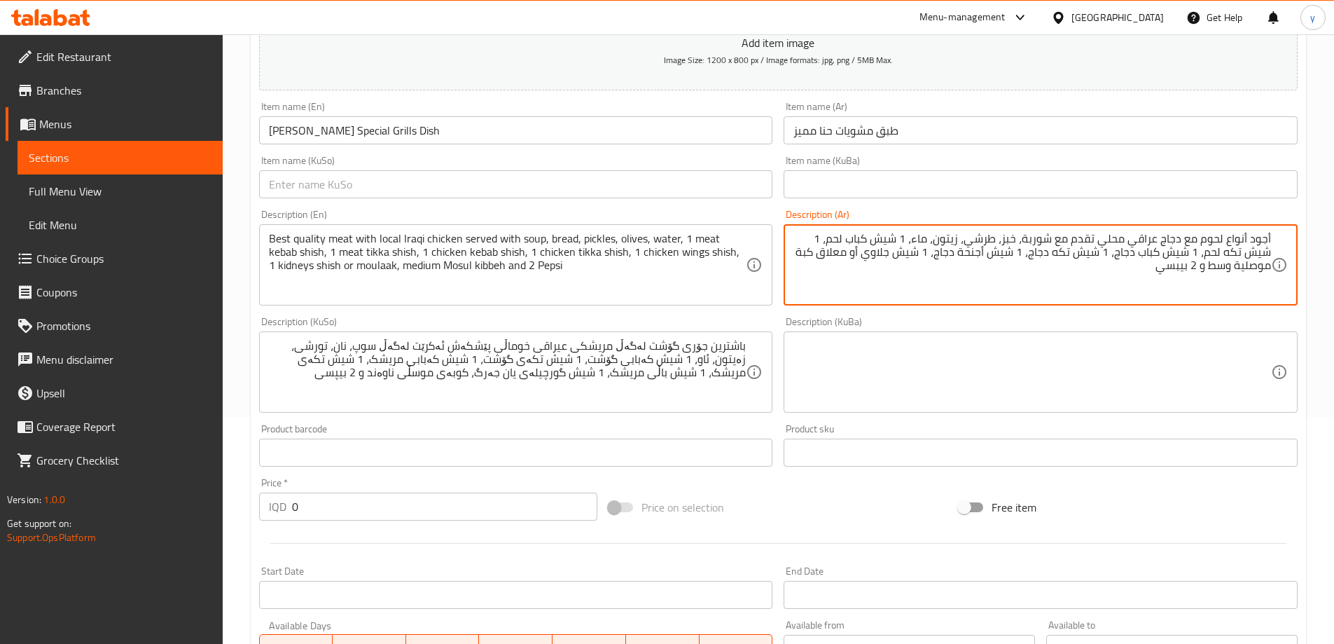
click at [1016, 286] on textarea "أجود أنواع لحوم مع دجاج عراقي محلي تقدم مع شوربة، خبز، طرشي، زيتون، ماء، 1 شيش …" at bounding box center [1033, 265] width 478 height 67
click at [1018, 286] on textarea "أجود أنواع لحوم مع دجاج عراقي محلي تقدم مع شوربة، خبز، طرشي، زيتون، ماء، 1 شيش …" at bounding box center [1033, 265] width 478 height 67
click at [1002, 279] on textarea "أجود أنواع لحوم مع دجاج عراقي محلي تقدم مع شوربة، خبز، طرشي، زيتون، ماء، 1 شيش …" at bounding box center [1033, 265] width 478 height 67
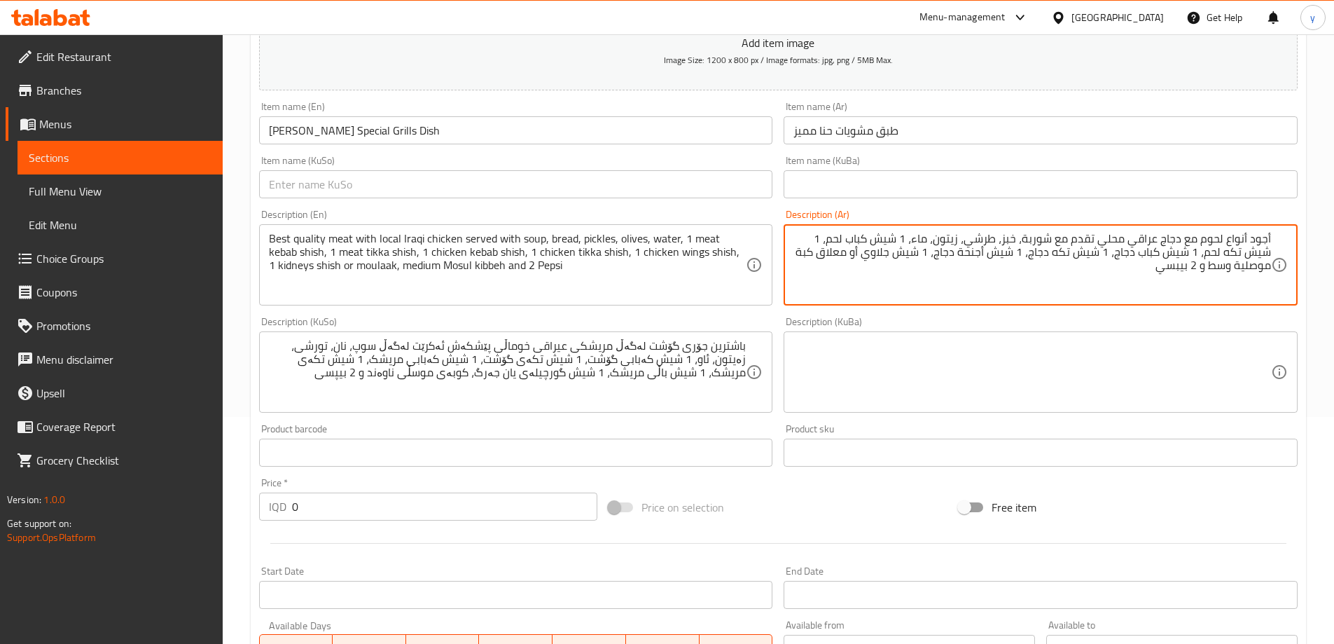
click at [485, 176] on input "text" at bounding box center [516, 184] width 514 height 28
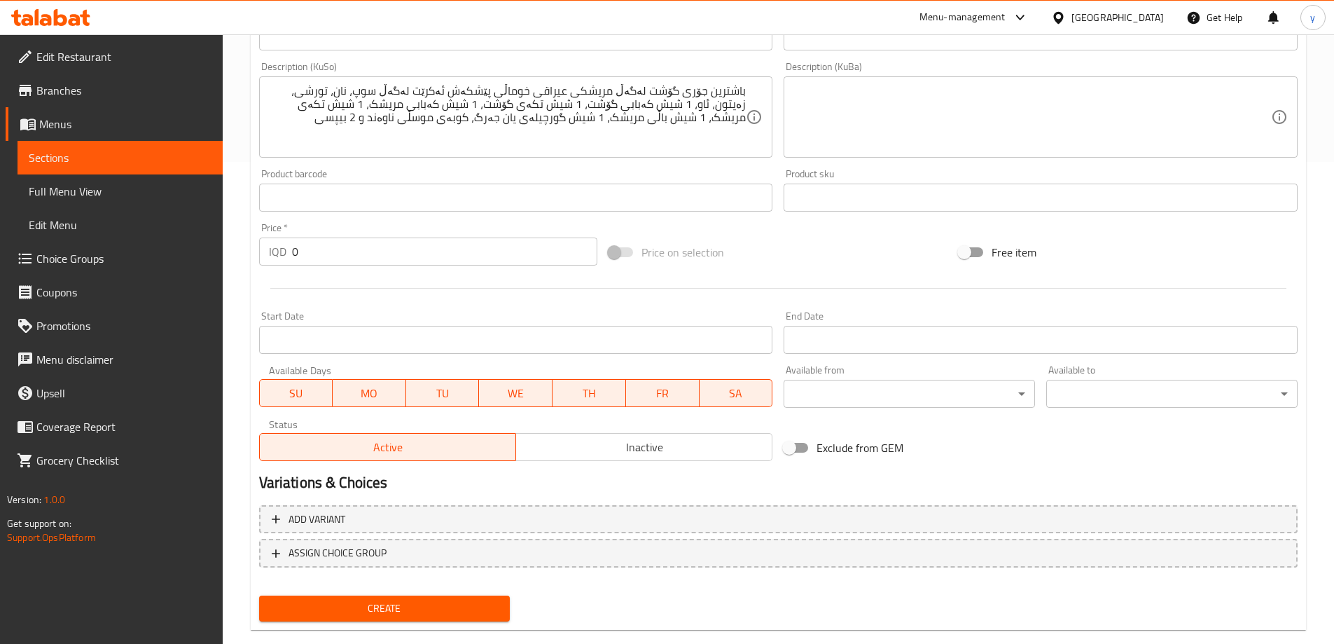
scroll to position [507, 0]
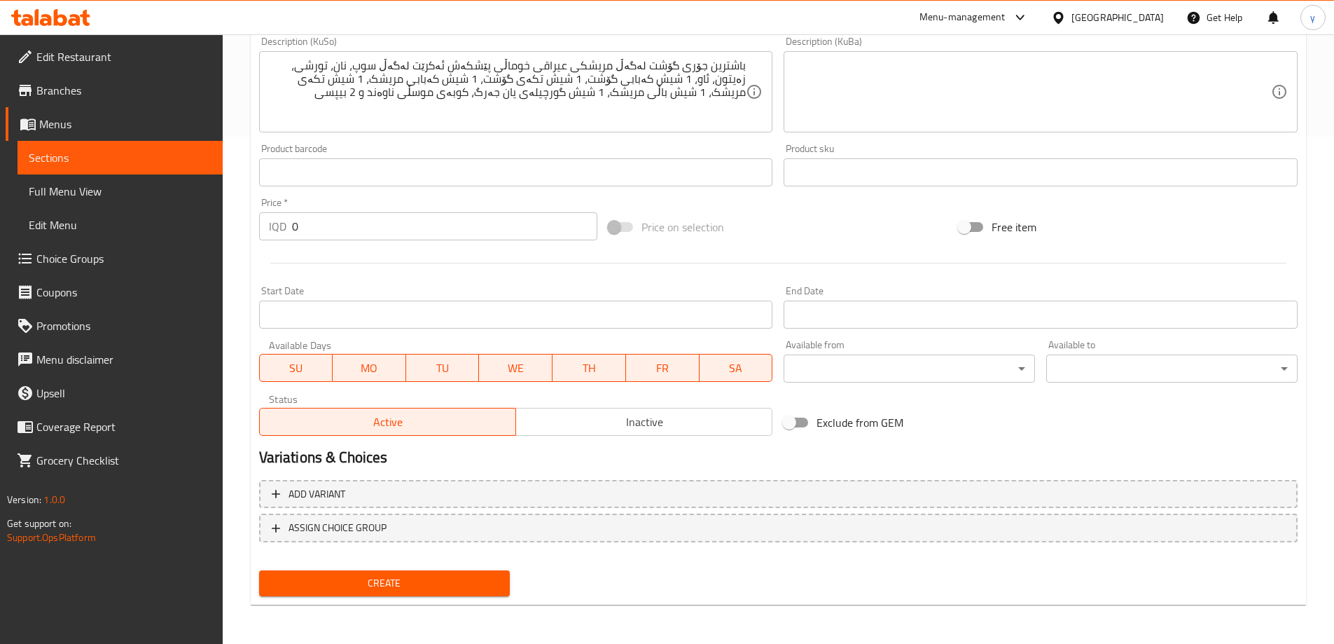
type input "قاپێ برژاوی حەنای موشەکەل"
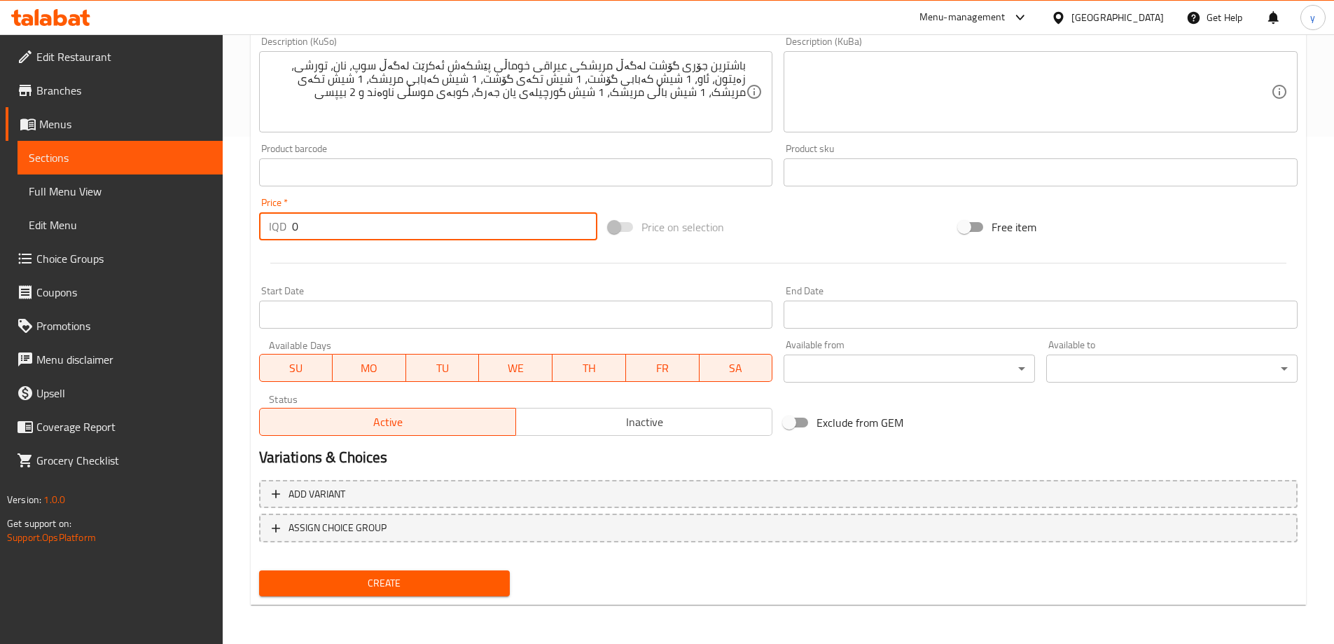
click at [362, 232] on input "0" at bounding box center [445, 226] width 306 height 28
drag, startPoint x: 296, startPoint y: 234, endPoint x: 286, endPoint y: 231, distance: 10.2
click at [286, 231] on div "IQD 0 Price *" at bounding box center [428, 226] width 339 height 28
type input "30000"
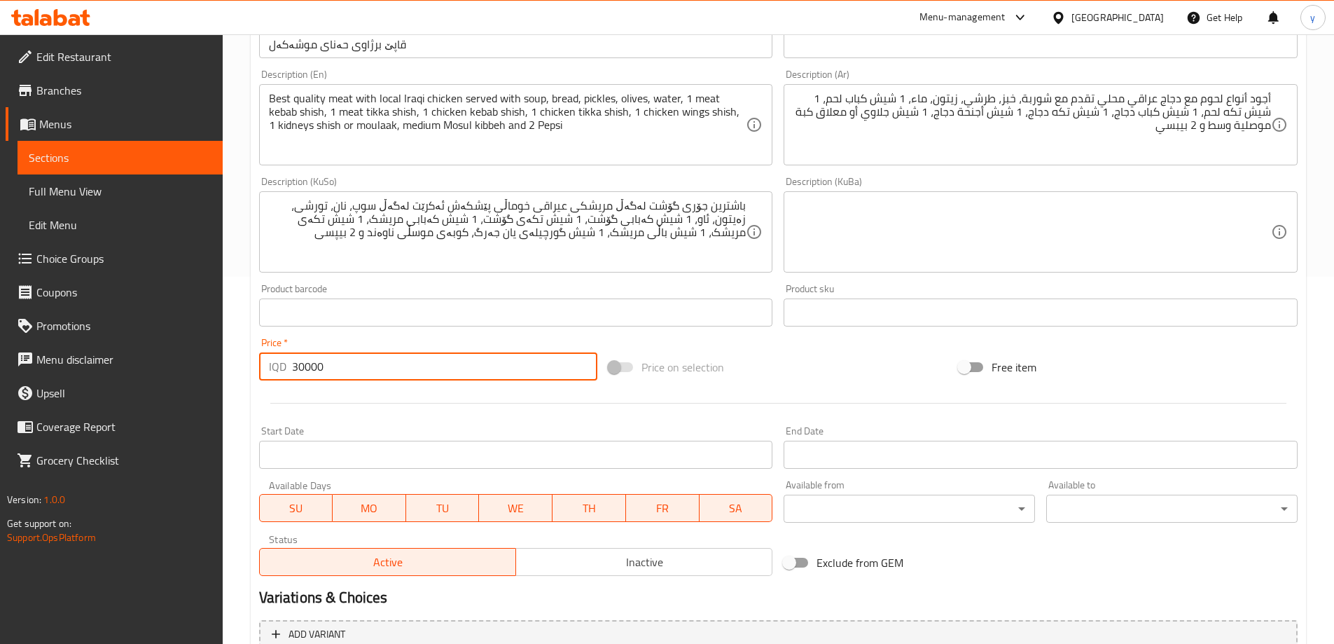
scroll to position [227, 0]
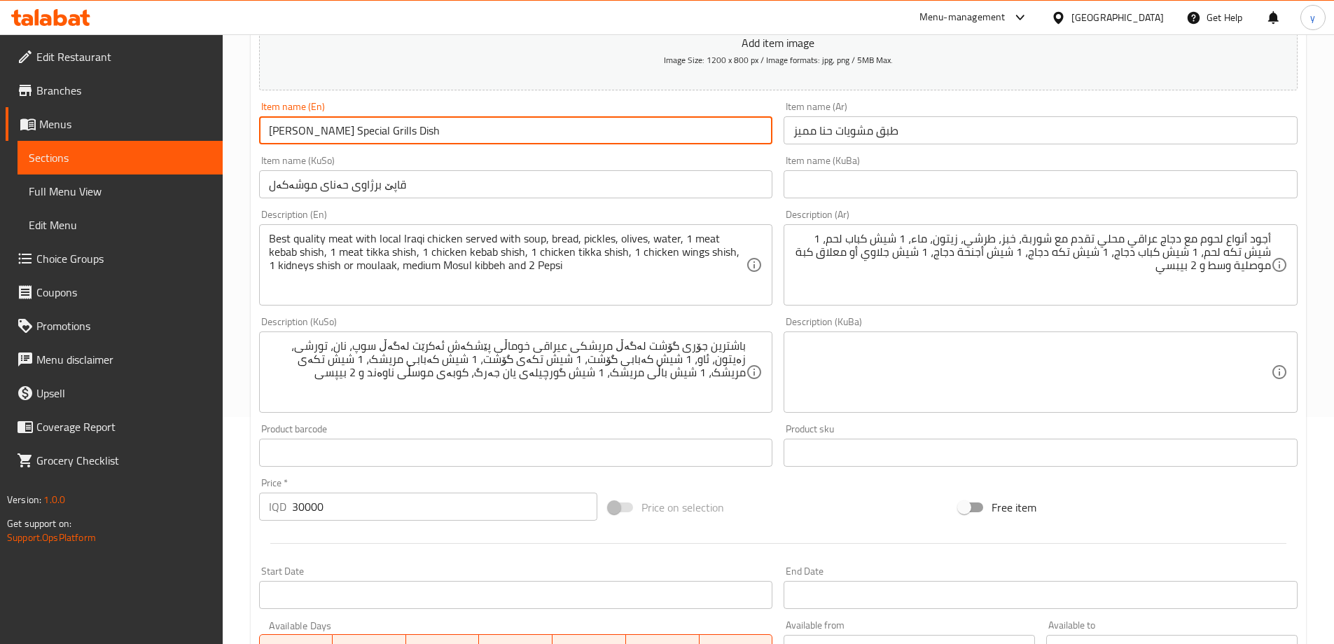
click at [371, 141] on input "[PERSON_NAME] Special Grills Dish" at bounding box center [516, 130] width 514 height 28
click at [379, 174] on input "قاپێ برژاوی حەنای موشەکەل" at bounding box center [516, 184] width 514 height 28
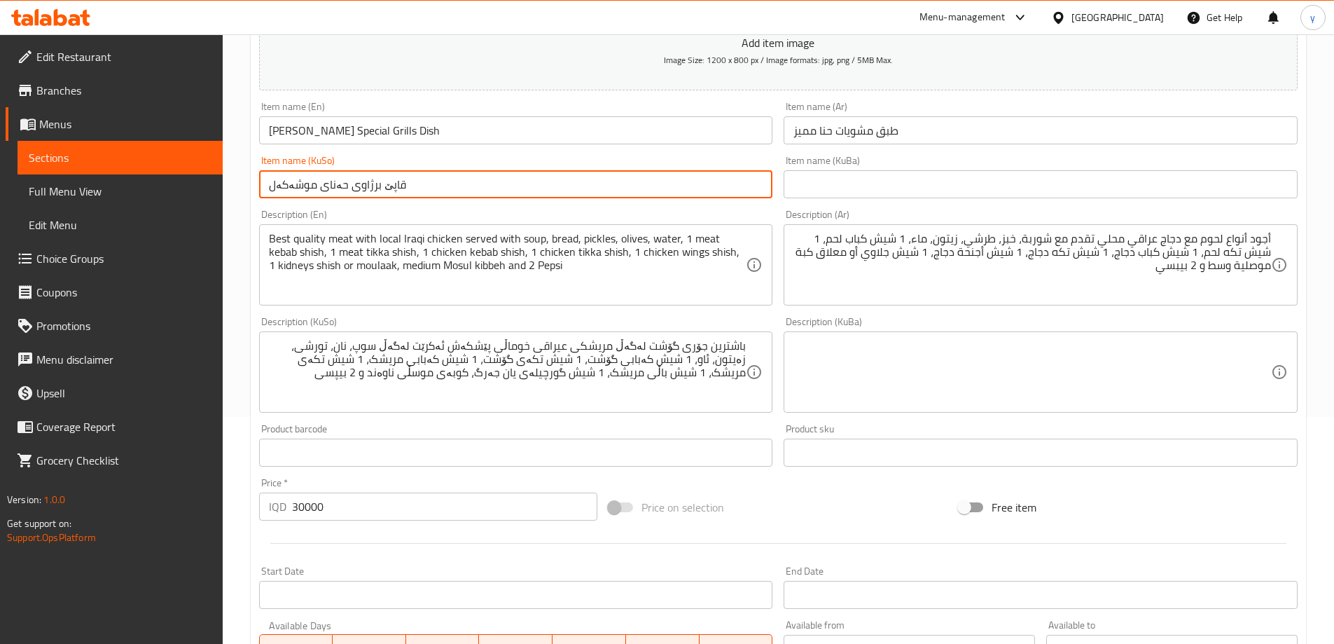
click at [379, 174] on input "قاپێ برژاوی حەنای موشەکەل" at bounding box center [516, 184] width 514 height 28
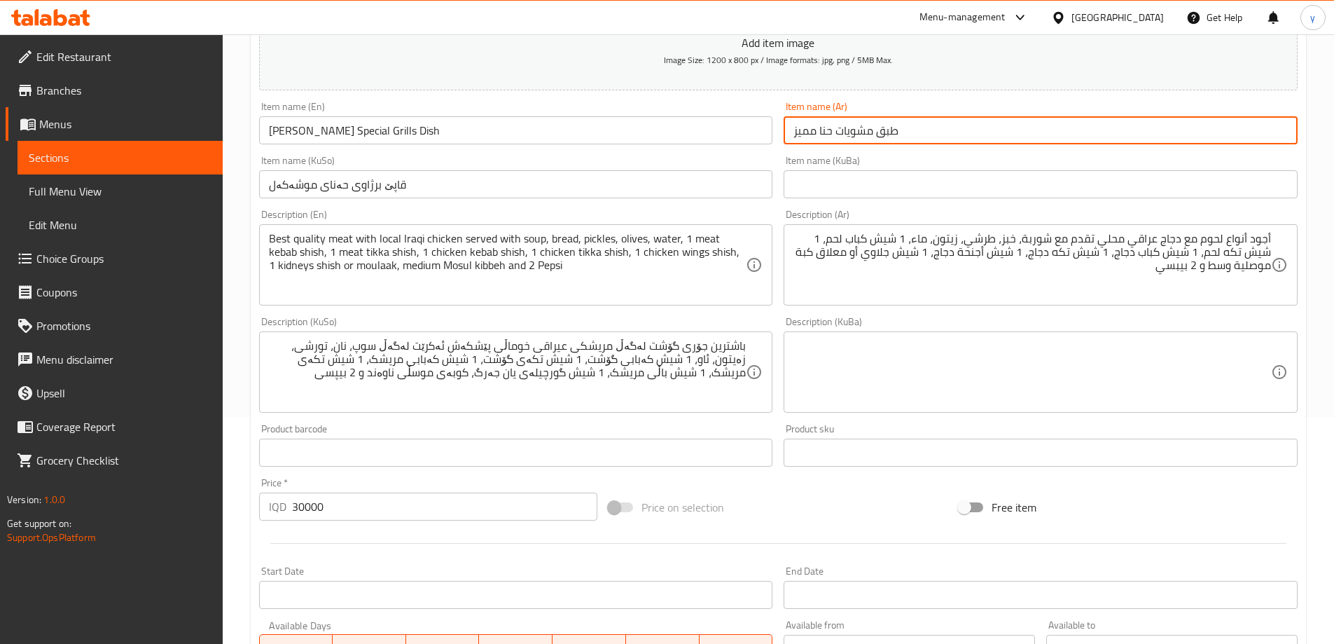
click at [799, 141] on input "طبق مشويات حنا مميز" at bounding box center [1041, 130] width 514 height 28
click at [304, 184] on input "قاپێ برژاوی حەنای موشەکەل" at bounding box center [516, 184] width 514 height 28
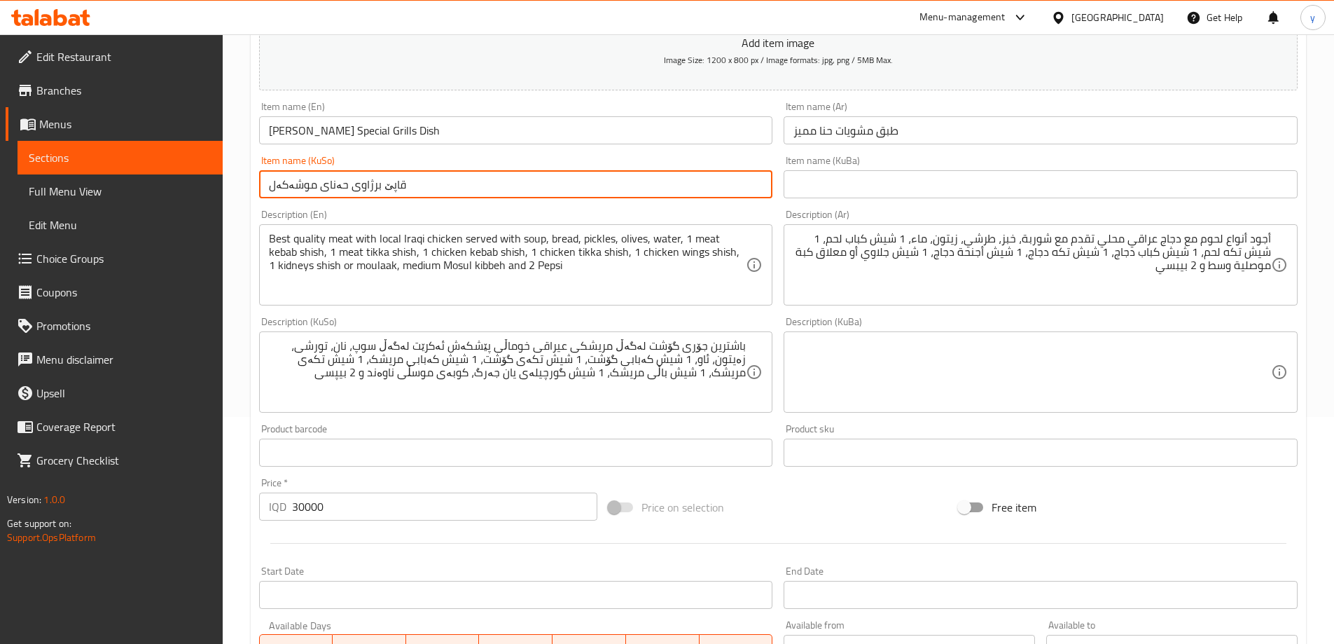
click at [304, 184] on input "قاپێ برژاوی حەنای موشەکەل" at bounding box center [516, 184] width 514 height 28
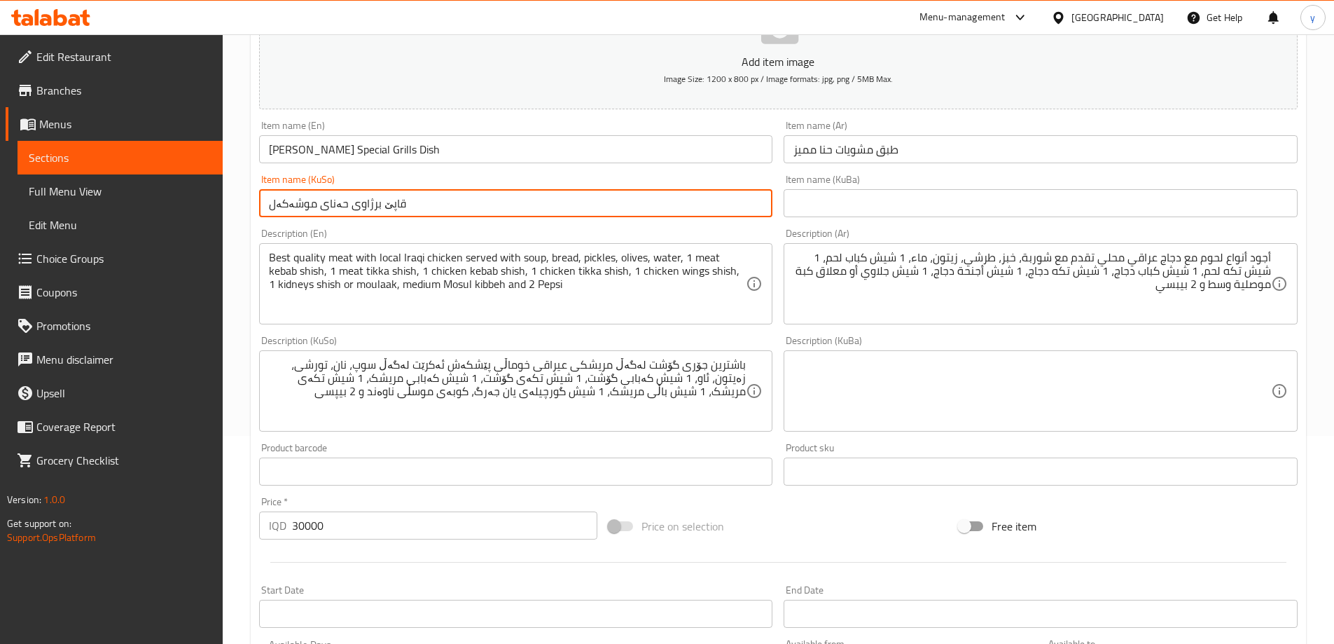
scroll to position [0, 0]
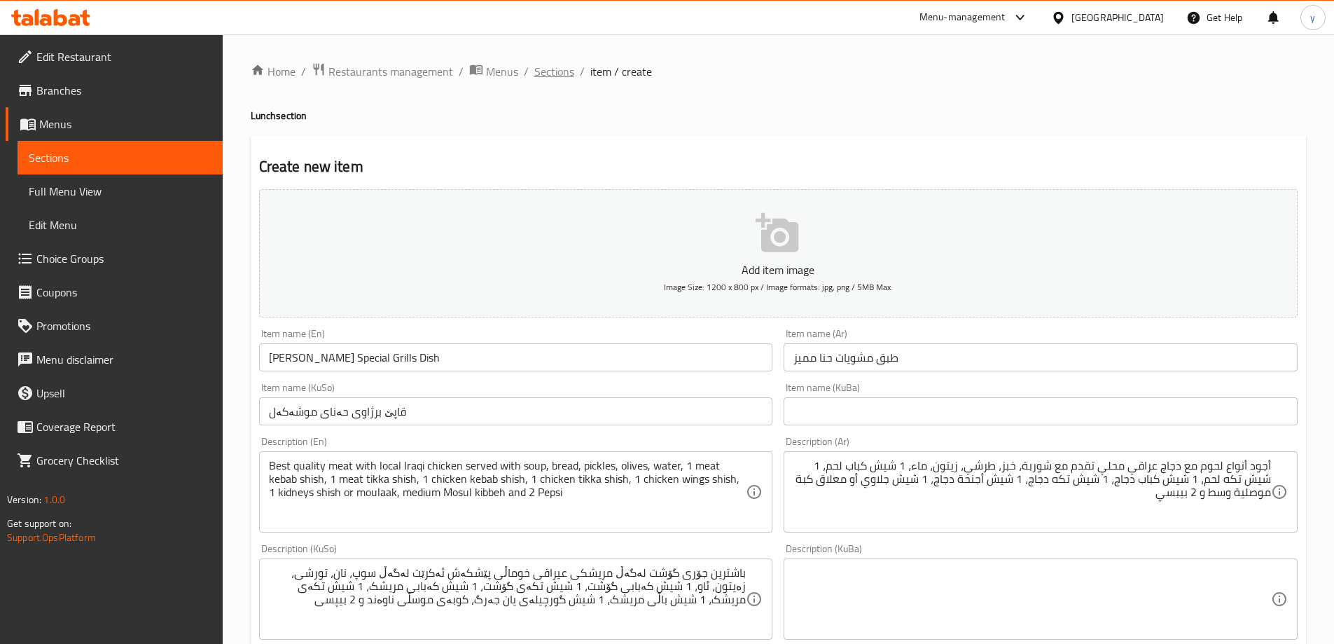
click at [552, 77] on span "Sections" at bounding box center [554, 71] width 40 height 17
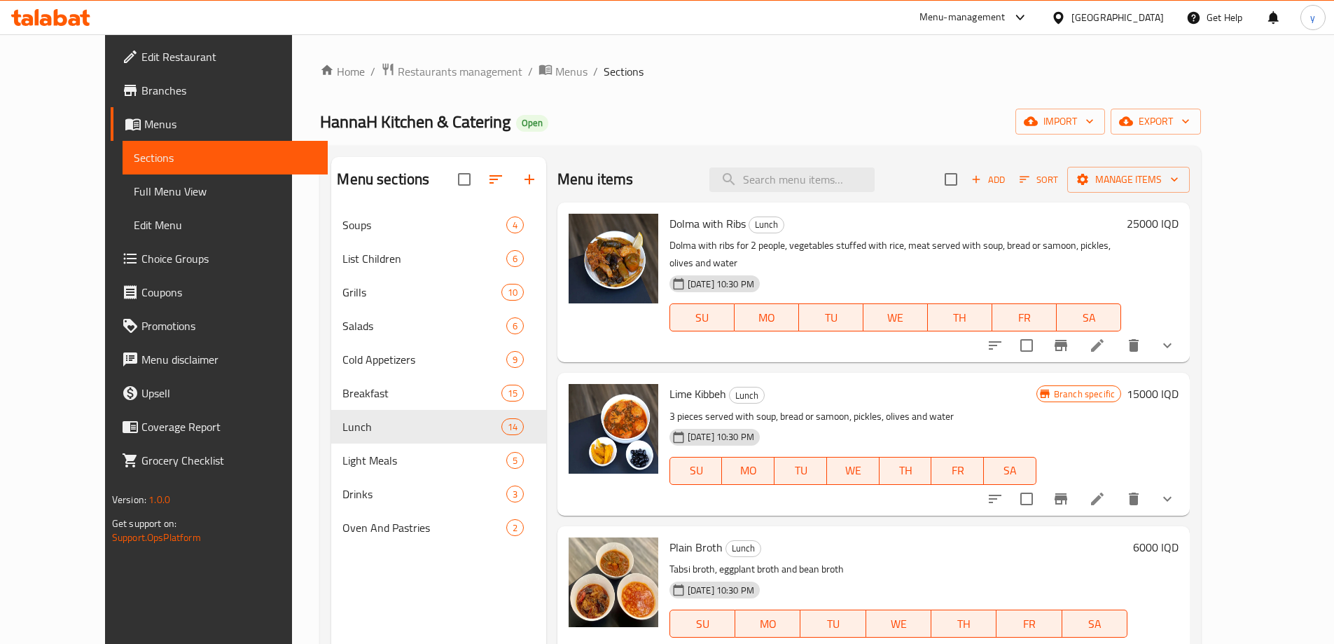
click at [71, 16] on icon at bounding box center [75, 20] width 12 height 12
